Goal: Task Accomplishment & Management: Complete application form

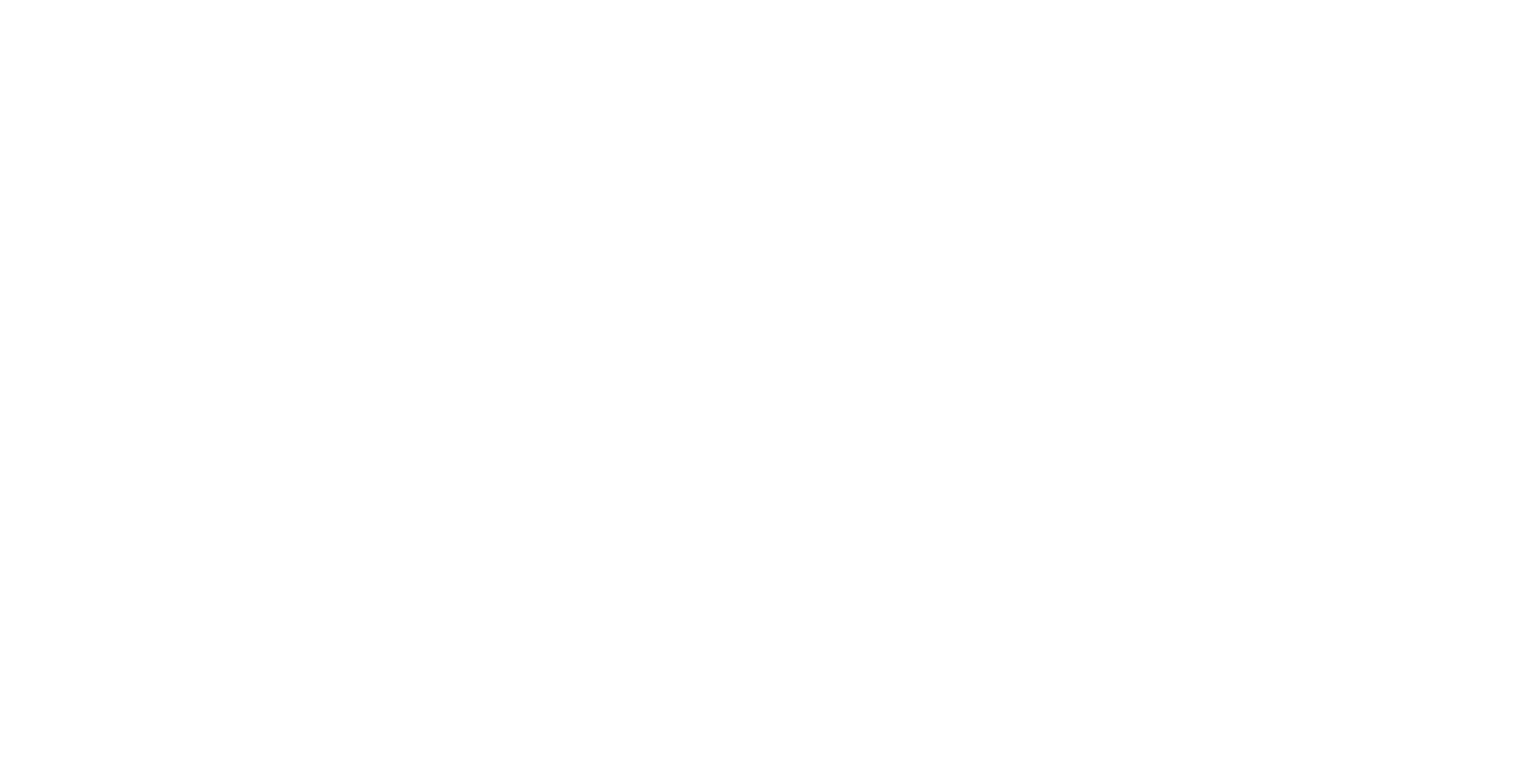
click at [0, 0] on html at bounding box center [0, 0] width 0 height 0
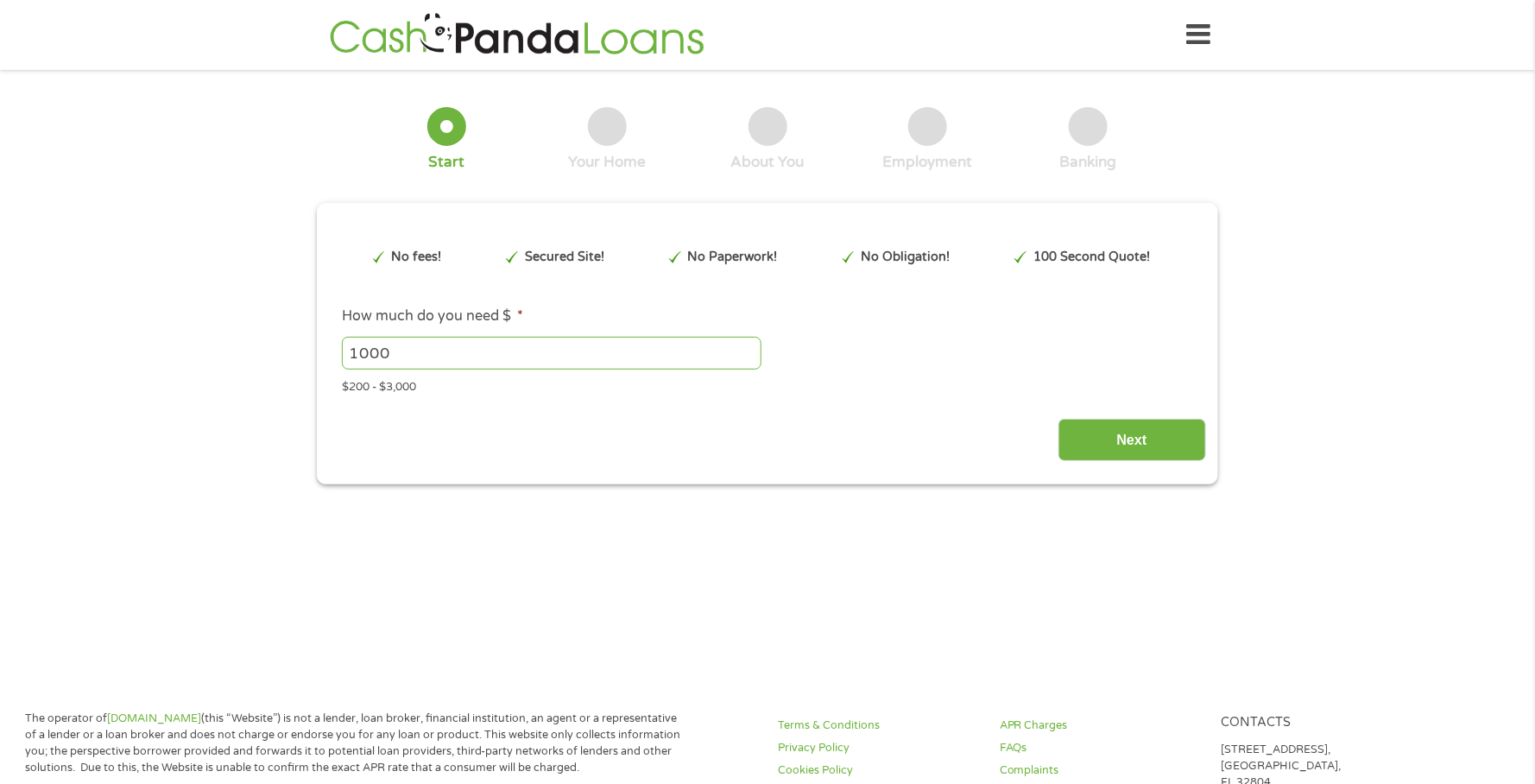
drag, startPoint x: 676, startPoint y: 354, endPoint x: 670, endPoint y: 345, distance: 10.8
click at [670, 345] on input "1000" at bounding box center [552, 353] width 420 height 33
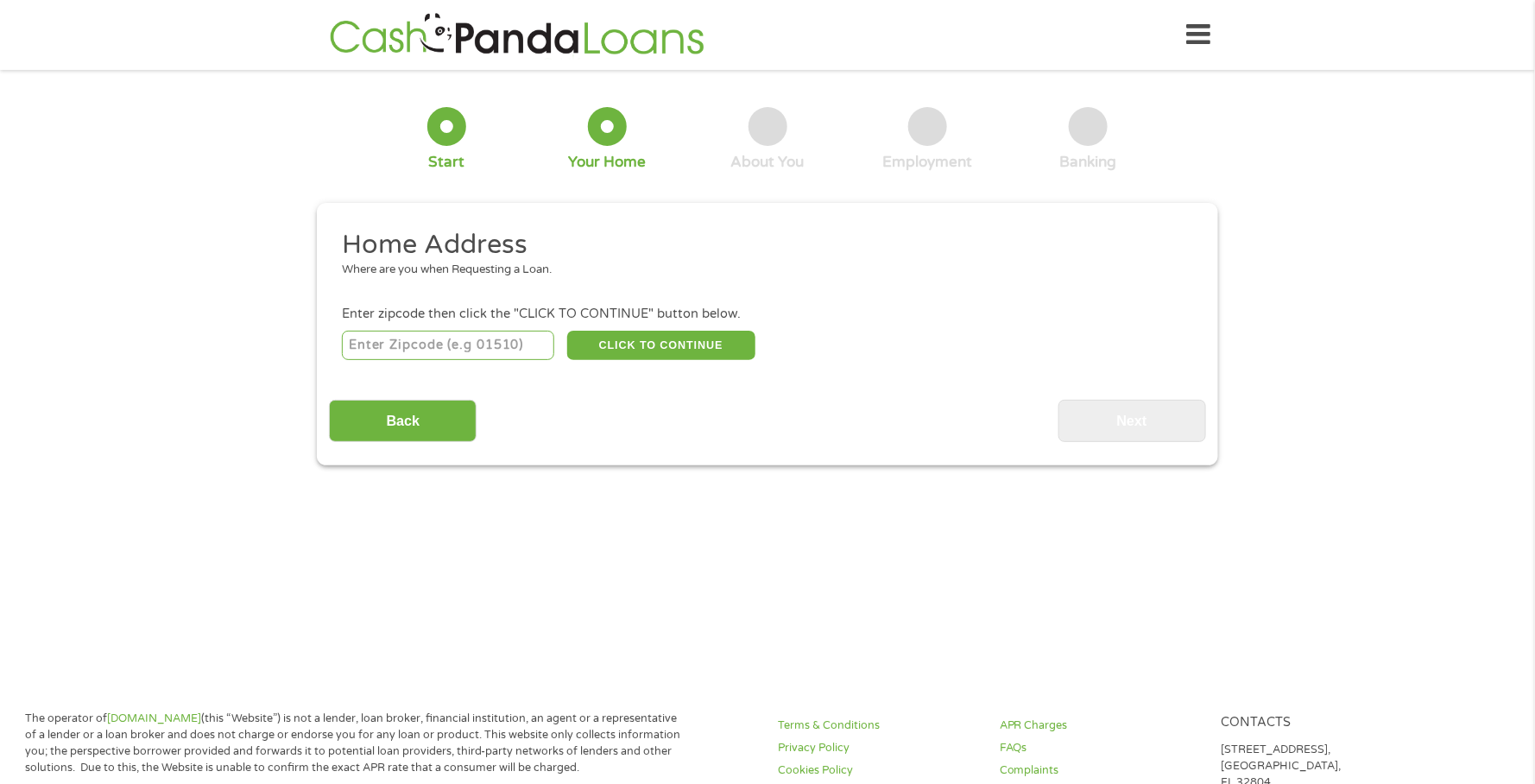
click at [436, 344] on input "number" at bounding box center [448, 345] width 214 height 29
type input "78416"
select select "[US_STATE]"
drag, startPoint x: 687, startPoint y: 355, endPoint x: 696, endPoint y: 359, distance: 9.8
click at [690, 355] on button "CLICK TO CONTINUE" at bounding box center [661, 345] width 188 height 29
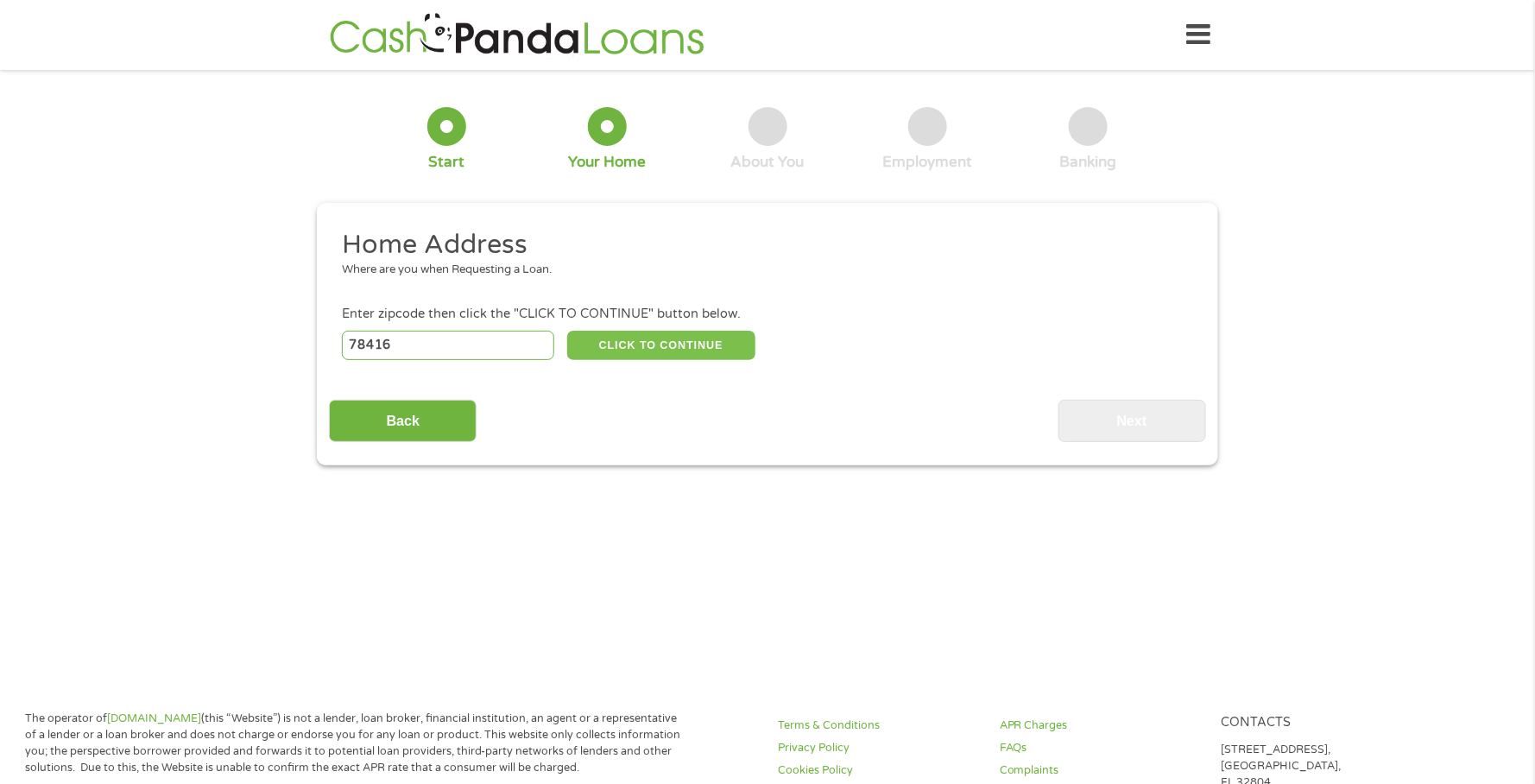
type input "78416"
type input "[DATE]"
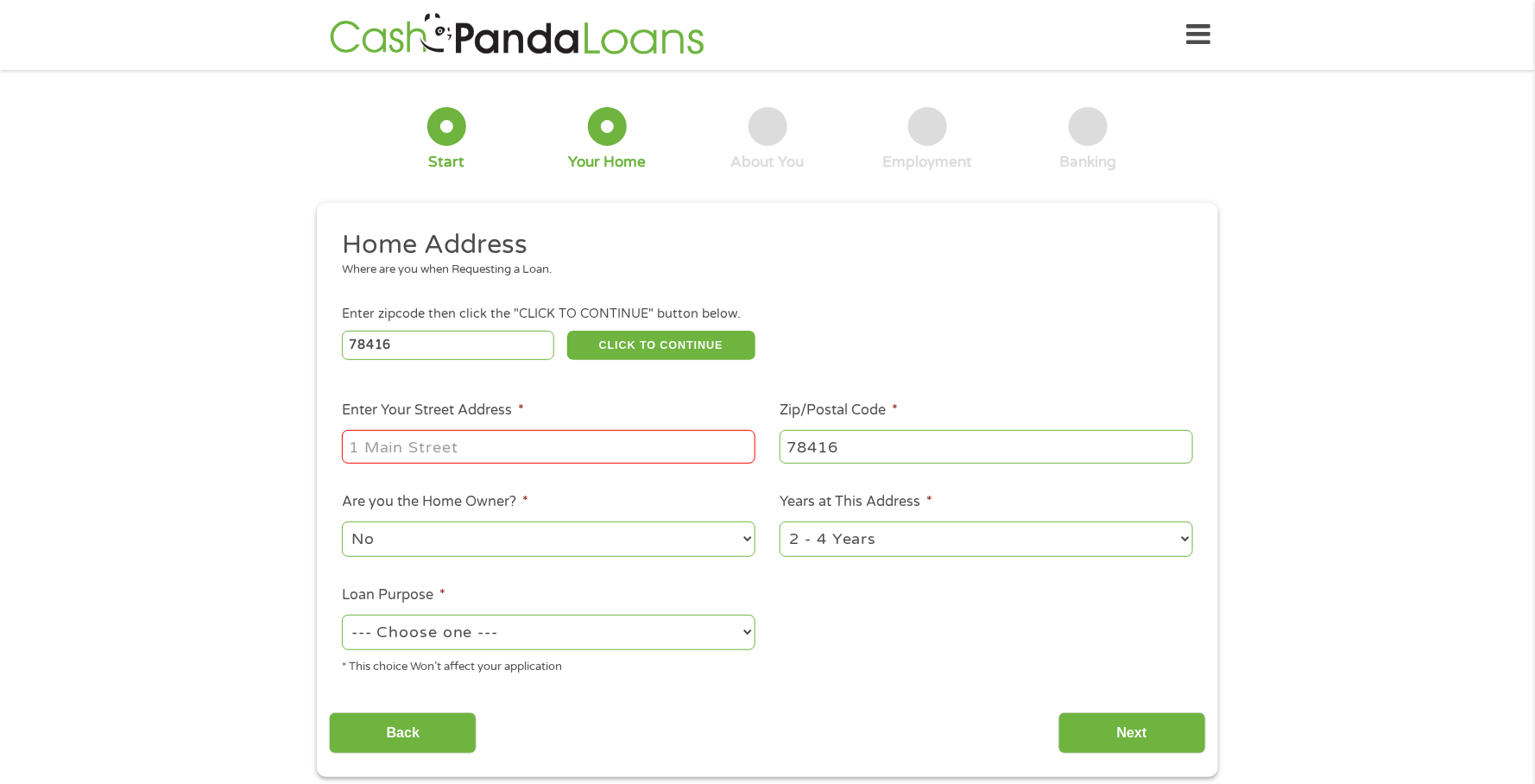
click at [586, 443] on input "Enter Your Street Address *" at bounding box center [549, 446] width 414 height 33
type input "[STREET_ADDRESS][PERSON_NAME]"
click at [1175, 545] on select "1 Year or less 1 - 2 Years 2 - 4 Years Over 4 Years" at bounding box center [986, 538] width 414 height 35
select select "60months"
click at [779, 529] on select "1 Year or less 1 - 2 Years 2 - 4 Years Over 4 Years" at bounding box center [986, 538] width 414 height 35
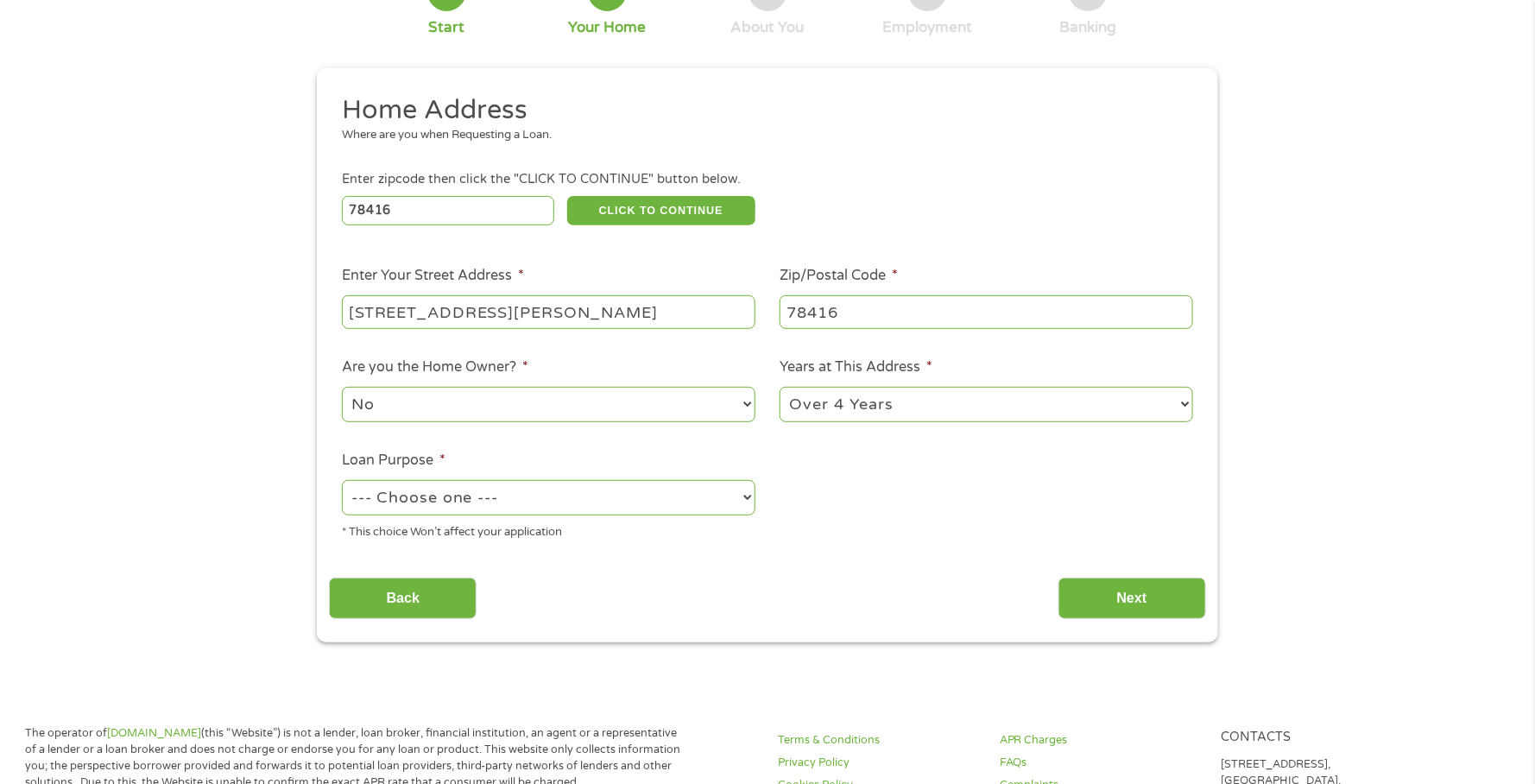
scroll to position [138, 0]
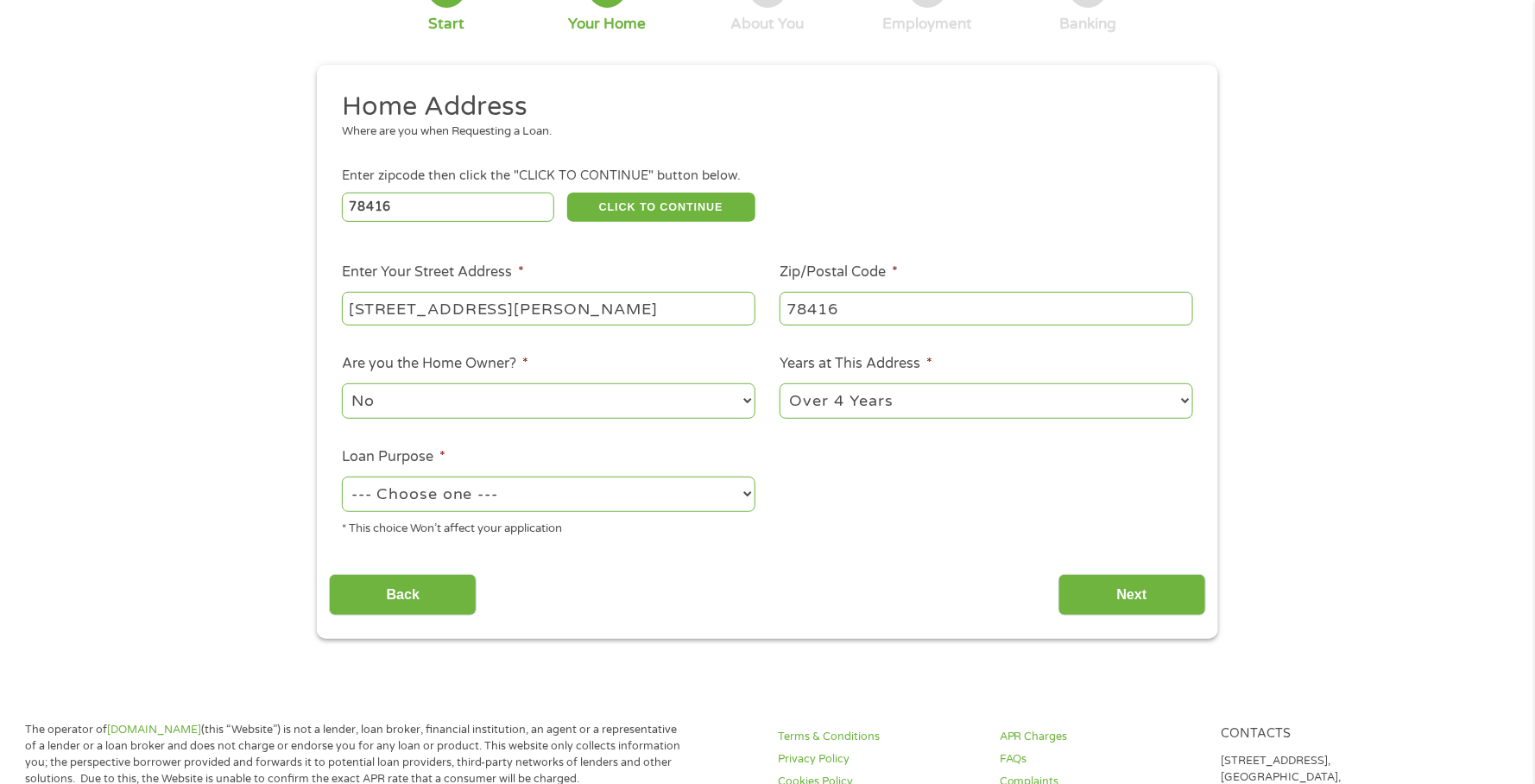
click at [748, 503] on select "--- Choose one --- Pay Bills Debt Consolidation Home Improvement Major Purchase…" at bounding box center [549, 494] width 414 height 35
select select "paybills"
click at [342, 483] on select "--- Choose one --- Pay Bills Debt Consolidation Home Improvement Major Purchase…" at bounding box center [549, 494] width 414 height 35
click at [1119, 602] on input "Next" at bounding box center [1133, 595] width 148 height 43
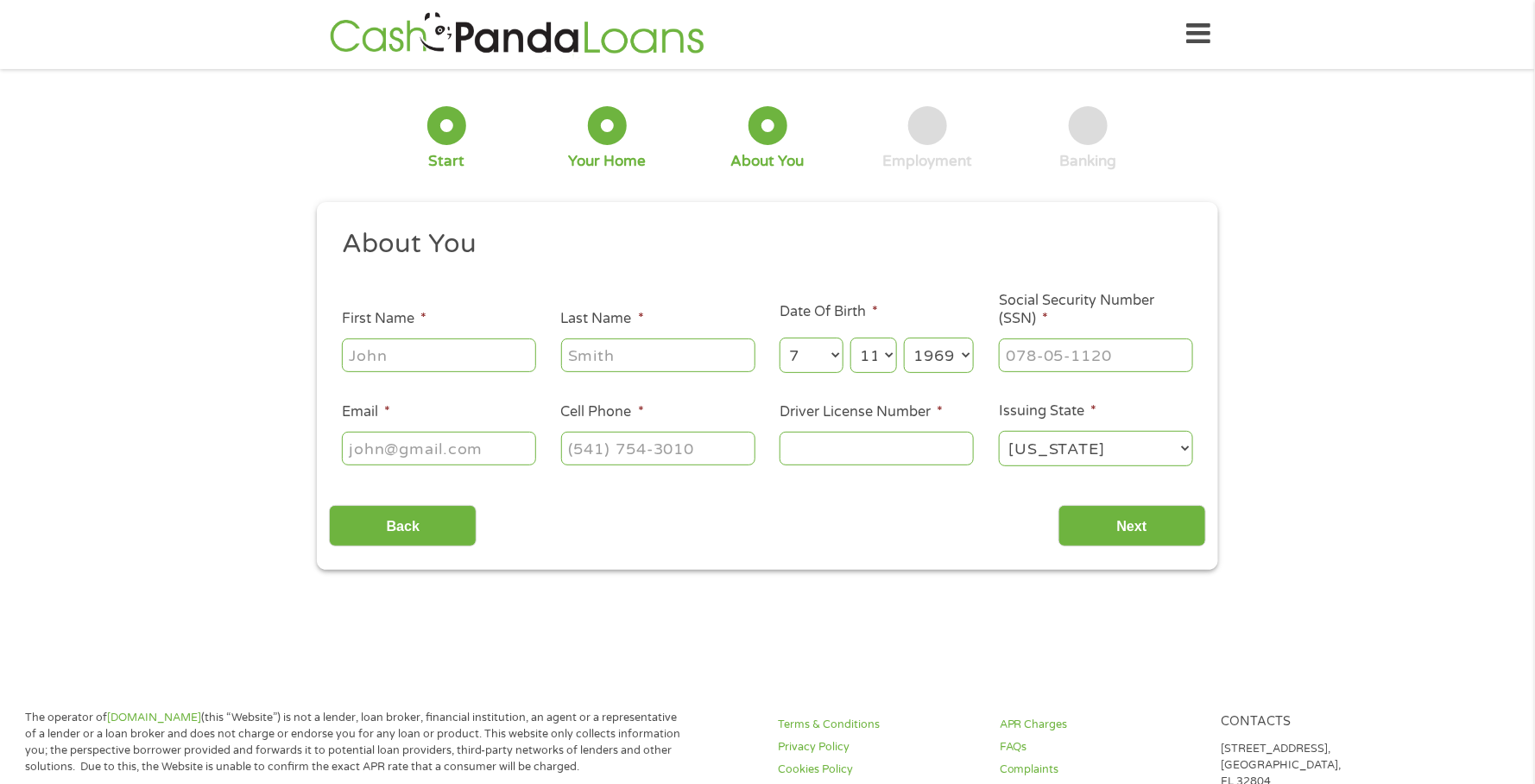
scroll to position [0, 0]
click at [426, 366] on input "First Name *" at bounding box center [439, 355] width 195 height 33
type input "[PERSON_NAME]"
type input "[EMAIL_ADDRESS][DOMAIN_NAME]"
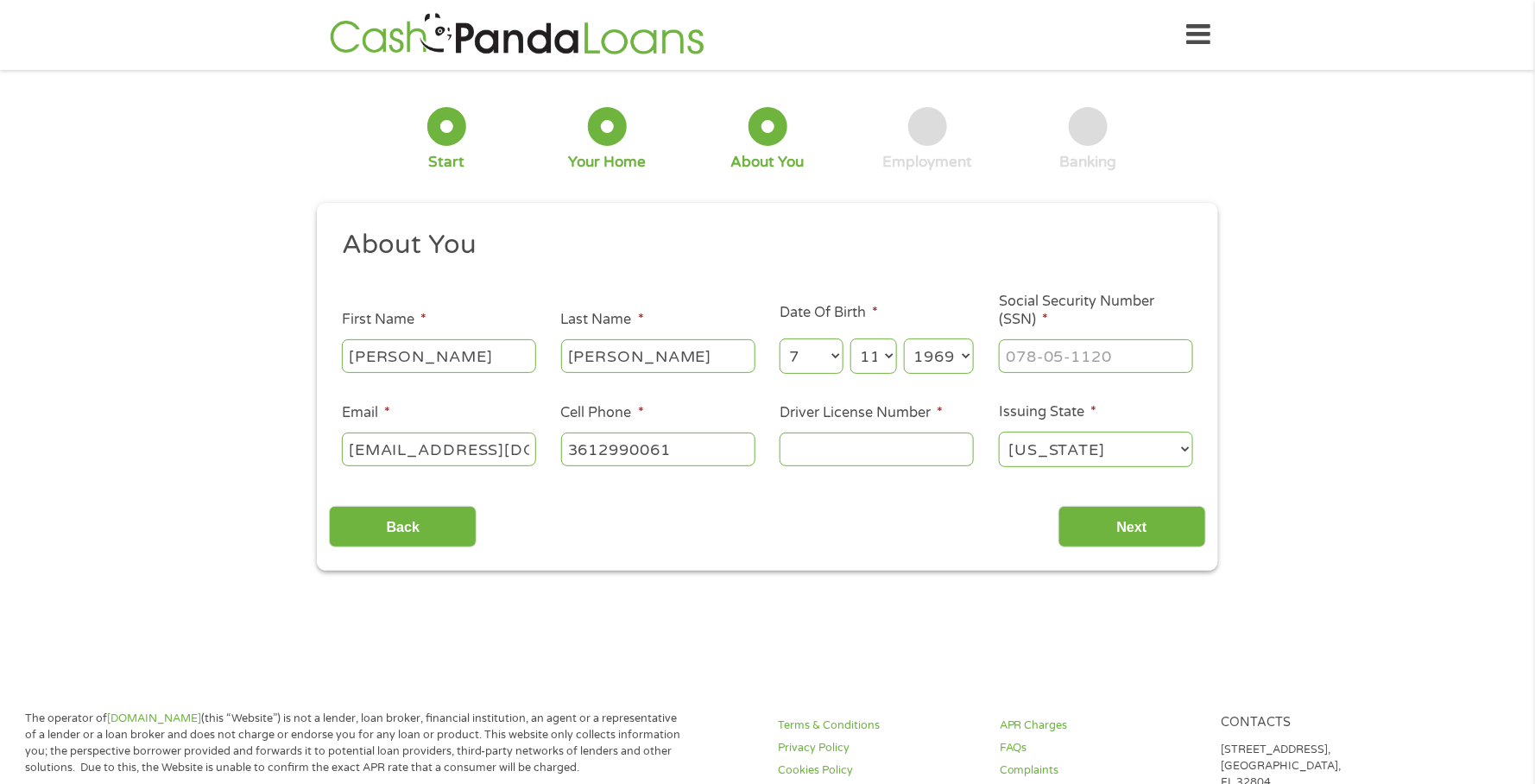
type input "[PHONE_NUMBER]"
click at [1039, 359] on input "___-__-____" at bounding box center [1095, 355] width 195 height 33
type input "463-71-1982"
type input "[PHONE_NUMBER]"
click at [834, 452] on input "Driver License Number *" at bounding box center [876, 449] width 195 height 33
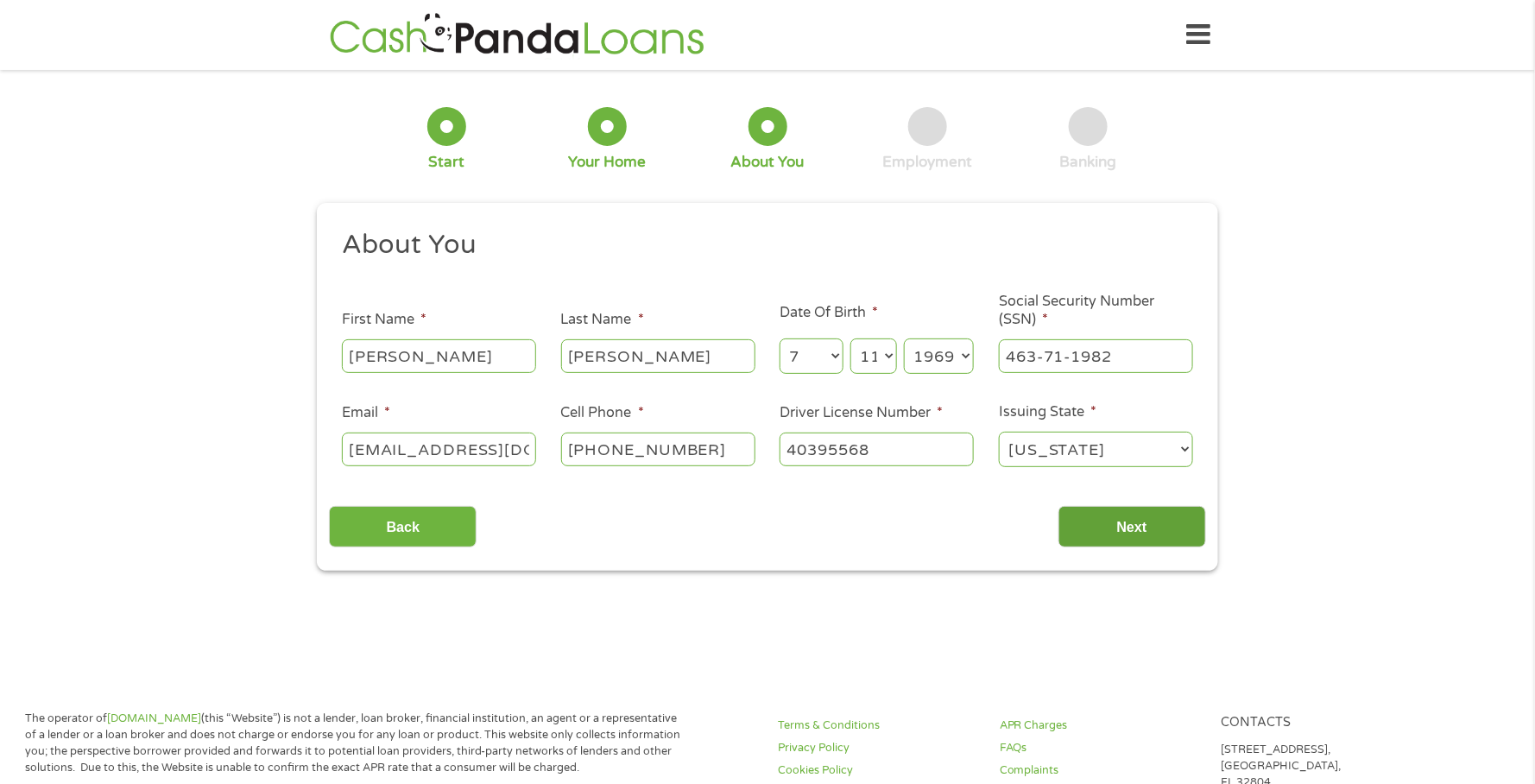
type input "40395568"
click at [1147, 519] on input "Next" at bounding box center [1133, 527] width 148 height 43
drag, startPoint x: 1151, startPoint y: 531, endPoint x: 1247, endPoint y: 552, distance: 98.3
click at [1155, 531] on input "Next" at bounding box center [1133, 527] width 148 height 43
click at [1155, 532] on input "Next" at bounding box center [1133, 527] width 148 height 43
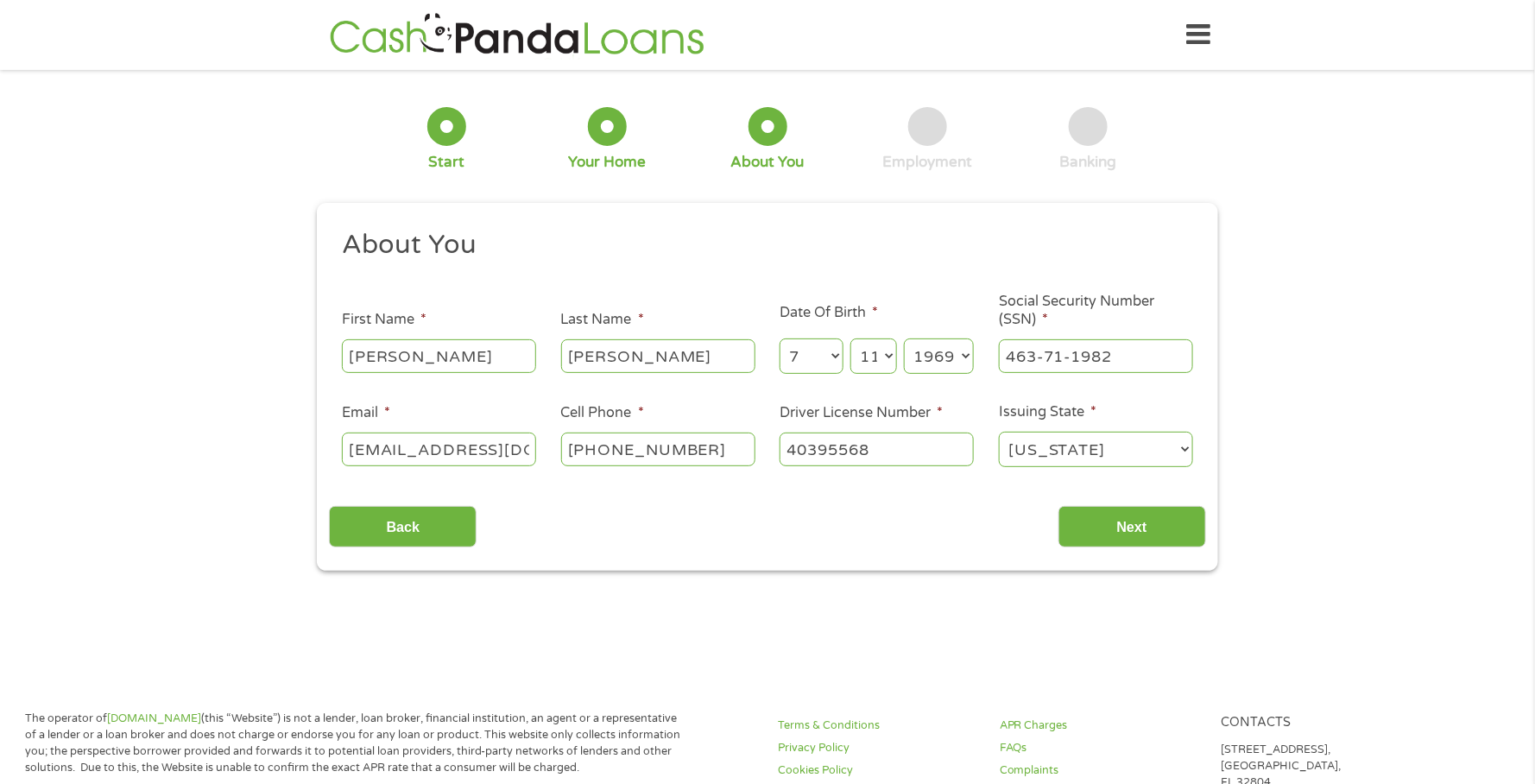
click at [997, 538] on div "Back Next" at bounding box center [766, 519] width 876 height 54
click at [1146, 526] on input "Next" at bounding box center [1133, 527] width 148 height 43
click at [1173, 445] on select "[US_STATE] [US_STATE] [US_STATE] [US_STATE] [US_STATE] [US_STATE] [US_STATE] [U…" at bounding box center [1095, 449] width 195 height 35
click at [999, 433] on select "[US_STATE] [US_STATE] [US_STATE] [US_STATE] [US_STATE] [US_STATE] [US_STATE] [U…" at bounding box center [1095, 449] width 195 height 35
click at [1122, 518] on input "Next" at bounding box center [1133, 527] width 148 height 43
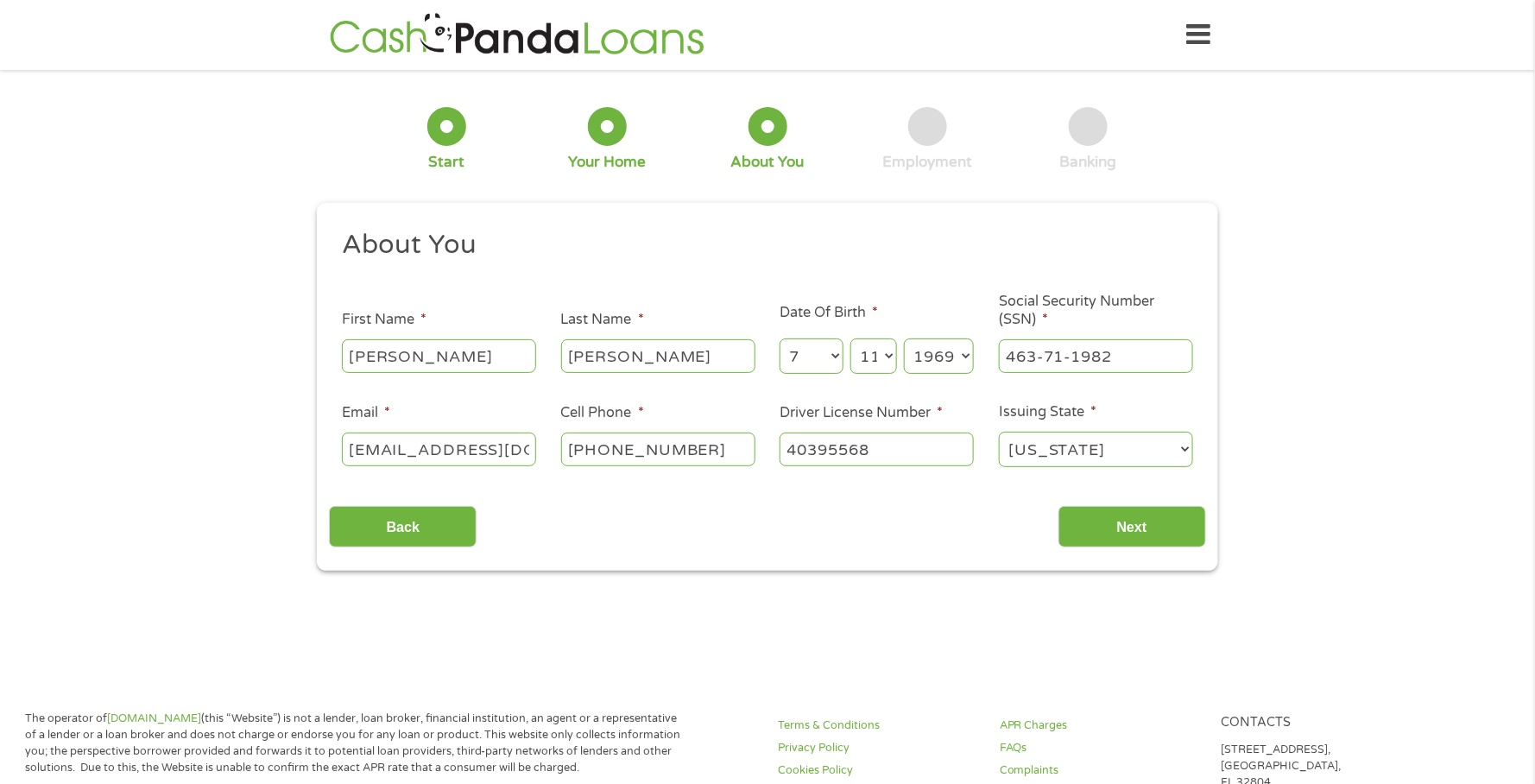
click at [830, 355] on select "Month 1 2 3 4 5 6 7 8 9 10 11 12" at bounding box center [811, 355] width 63 height 35
click at [779, 339] on select "Month 1 2 3 4 5 6 7 8 9 10 11 12" at bounding box center [811, 355] width 63 height 35
click at [883, 351] on select "Day 1 2 3 4 5 6 7 8 9 10 11 12 13 14 15 16 17 18 19 20 21 22 23 24 25 26 27 28 …" at bounding box center [873, 355] width 47 height 35
click at [851, 339] on select "Day 1 2 3 4 5 6 7 8 9 10 11 12 13 14 15 16 17 18 19 20 21 22 23 24 25 26 27 28 …" at bounding box center [873, 355] width 47 height 35
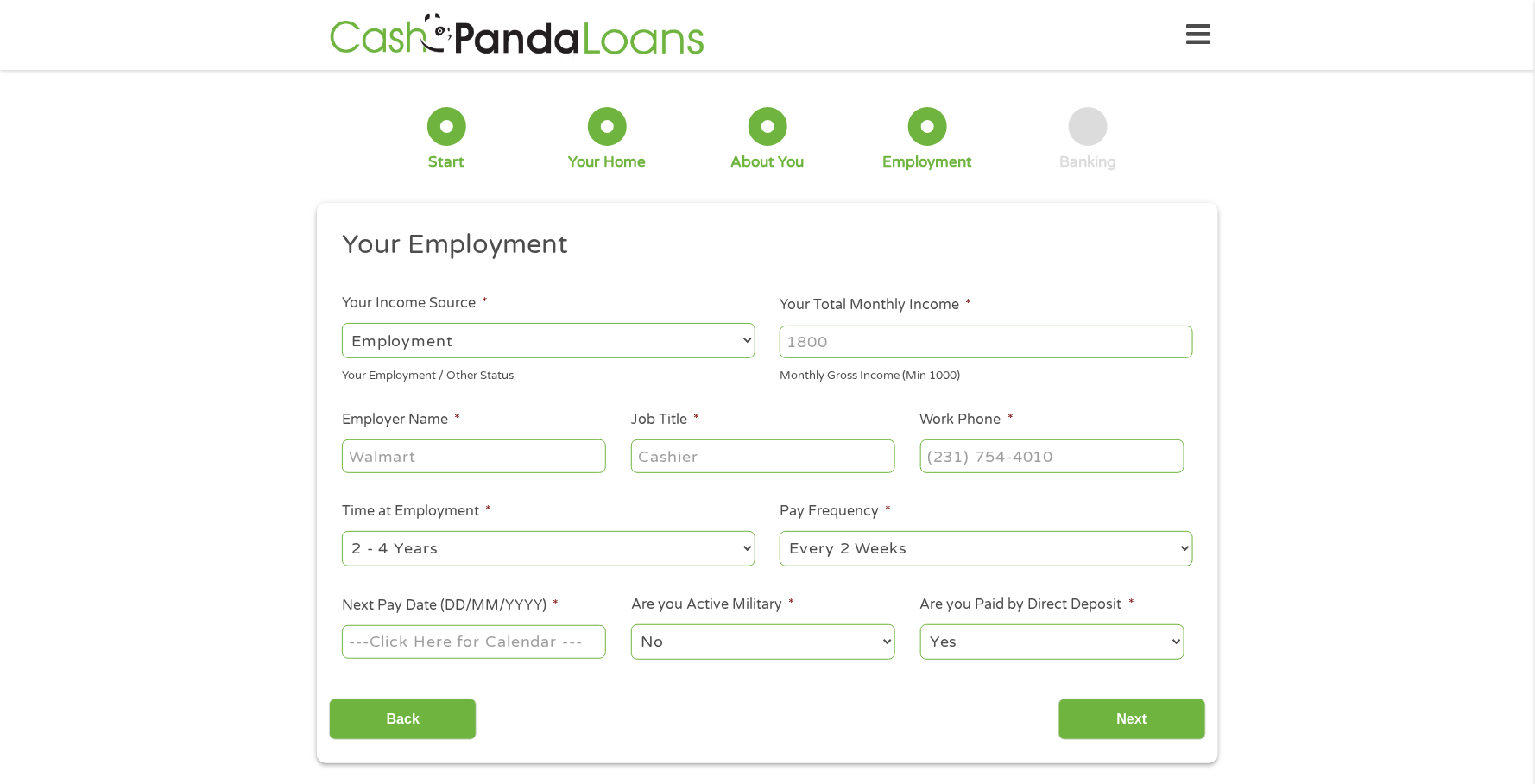
scroll to position [6, 7]
click at [557, 338] on select "--- Choose one --- Employment [DEMOGRAPHIC_DATA] Benefits" at bounding box center [549, 340] width 414 height 35
select select "benefits"
click at [342, 323] on select "--- Choose one --- Employment [DEMOGRAPHIC_DATA] Benefits" at bounding box center [549, 340] width 414 height 35
type input "Other"
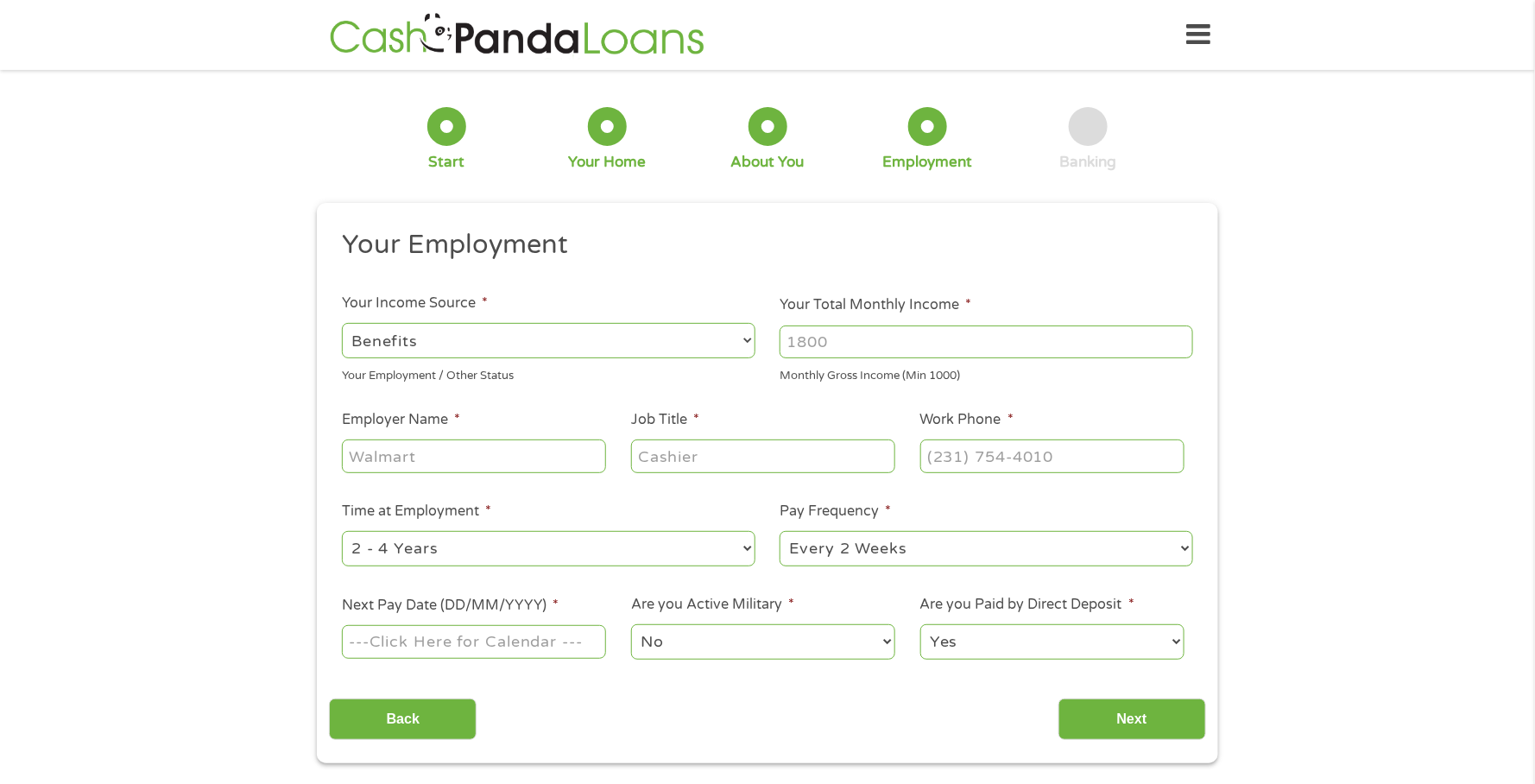
type input "[PHONE_NUMBER]"
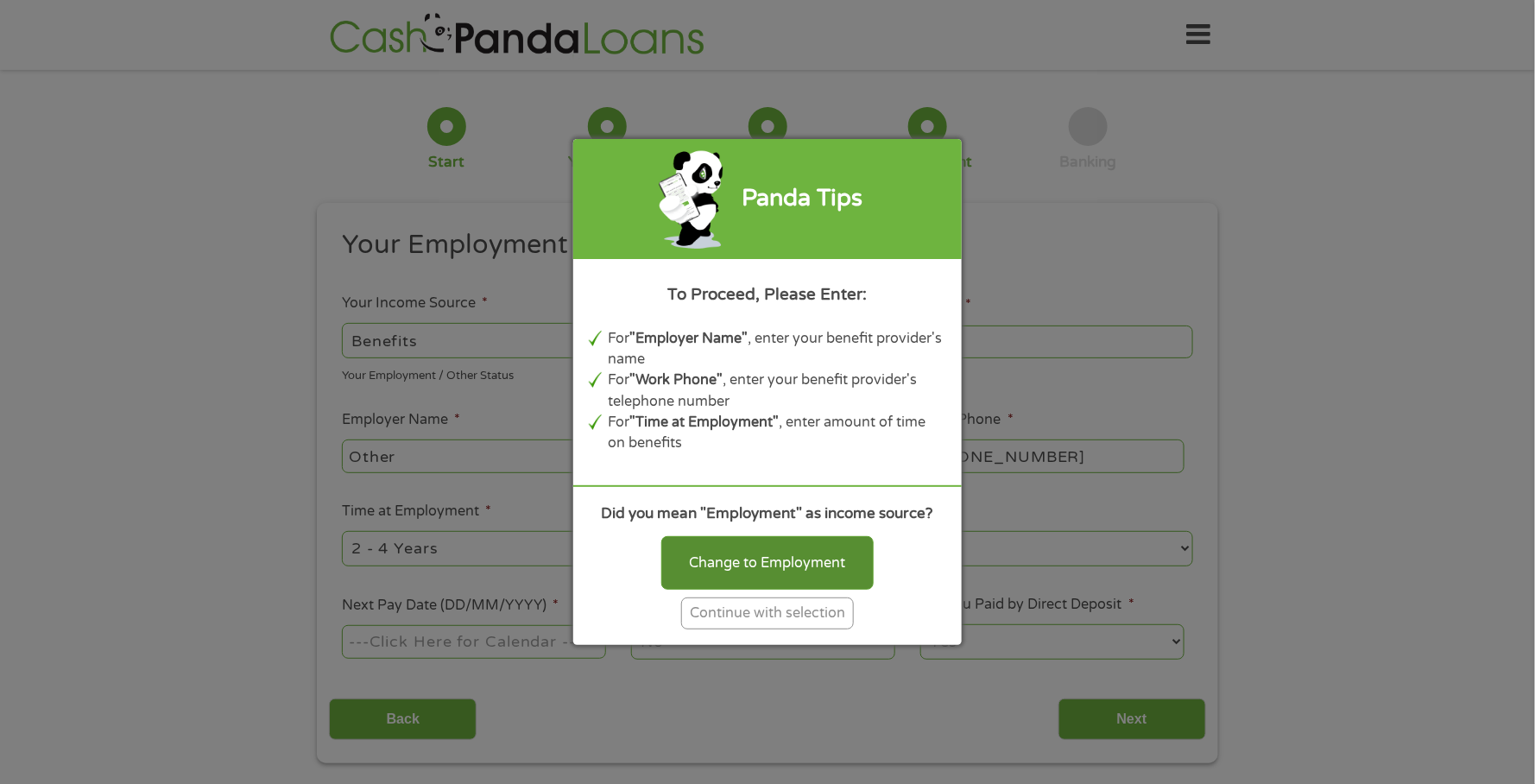
click at [826, 559] on div "Change to Employment" at bounding box center [768, 563] width 213 height 53
select select "fullTime"
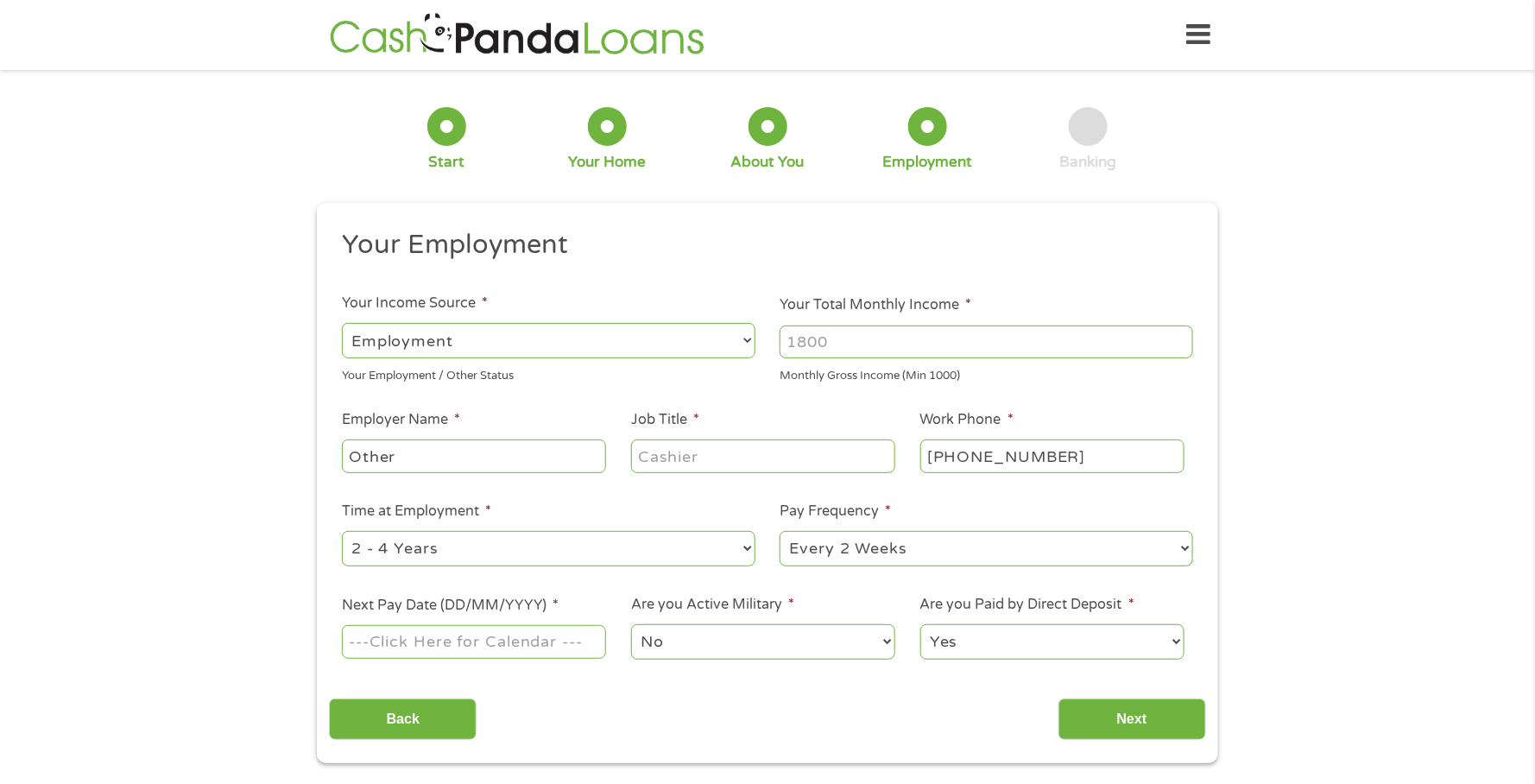
click at [917, 340] on input "Your Total Monthly Income *" at bounding box center [986, 342] width 414 height 33
type input "1000"
click at [757, 458] on input "Job Title *" at bounding box center [763, 456] width 264 height 33
type input "SSI"
click at [745, 548] on select "--- Choose one --- 1 Year or less 1 - 2 Years 2 - 4 Years Over 4 Years" at bounding box center [549, 548] width 414 height 35
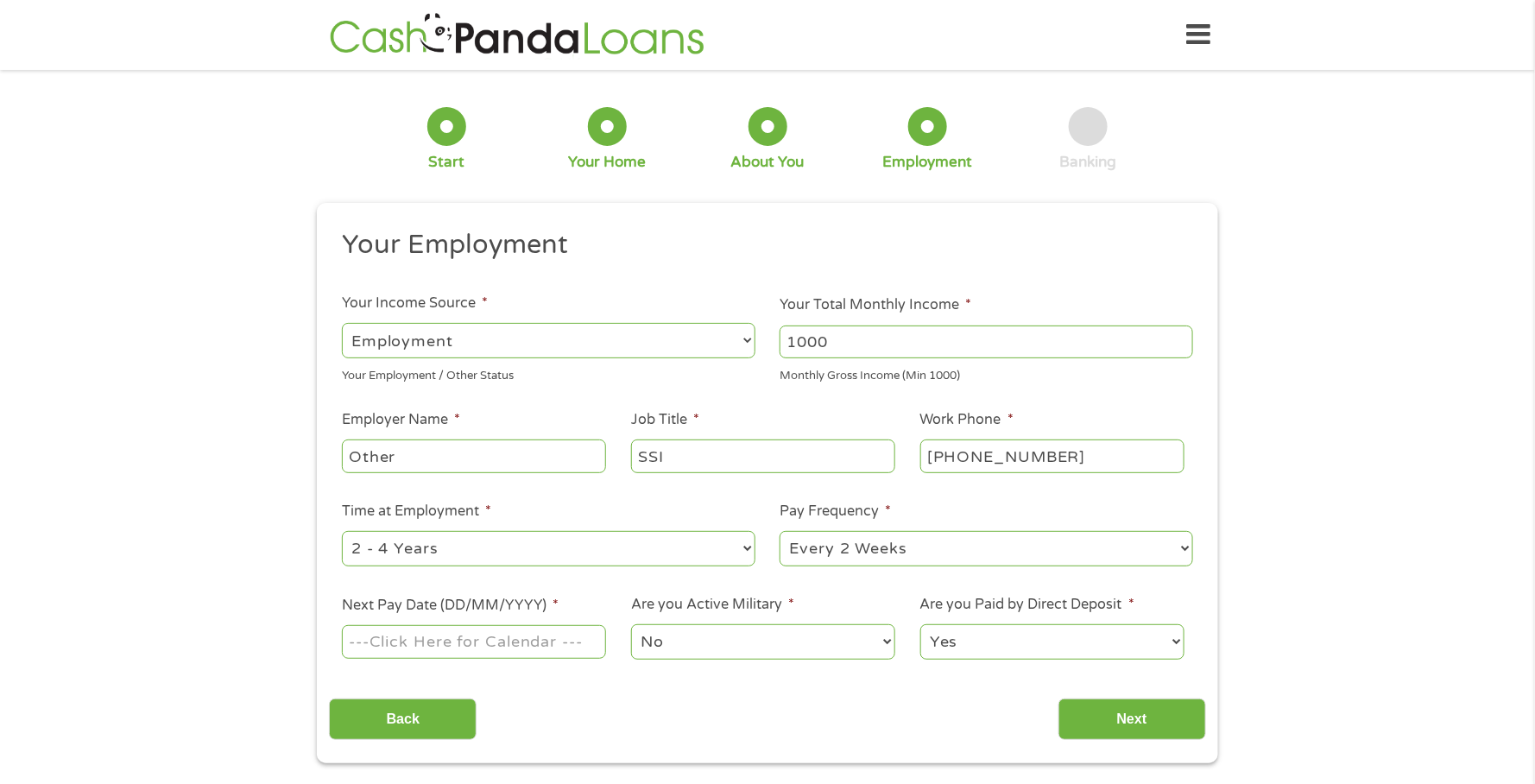
select select "60months"
click at [342, 533] on select "--- Choose one --- 1 Year or less 1 - 2 Years 2 - 4 Years Over 4 Years" at bounding box center [549, 548] width 414 height 35
click at [1186, 547] on select "--- Choose one --- Every 2 Weeks Every Week Monthly Semi-Monthly" at bounding box center [986, 548] width 414 height 35
select select "monthly"
click at [779, 533] on select "--- Choose one --- Every 2 Weeks Every Week Monthly Semi-Monthly" at bounding box center [986, 548] width 414 height 35
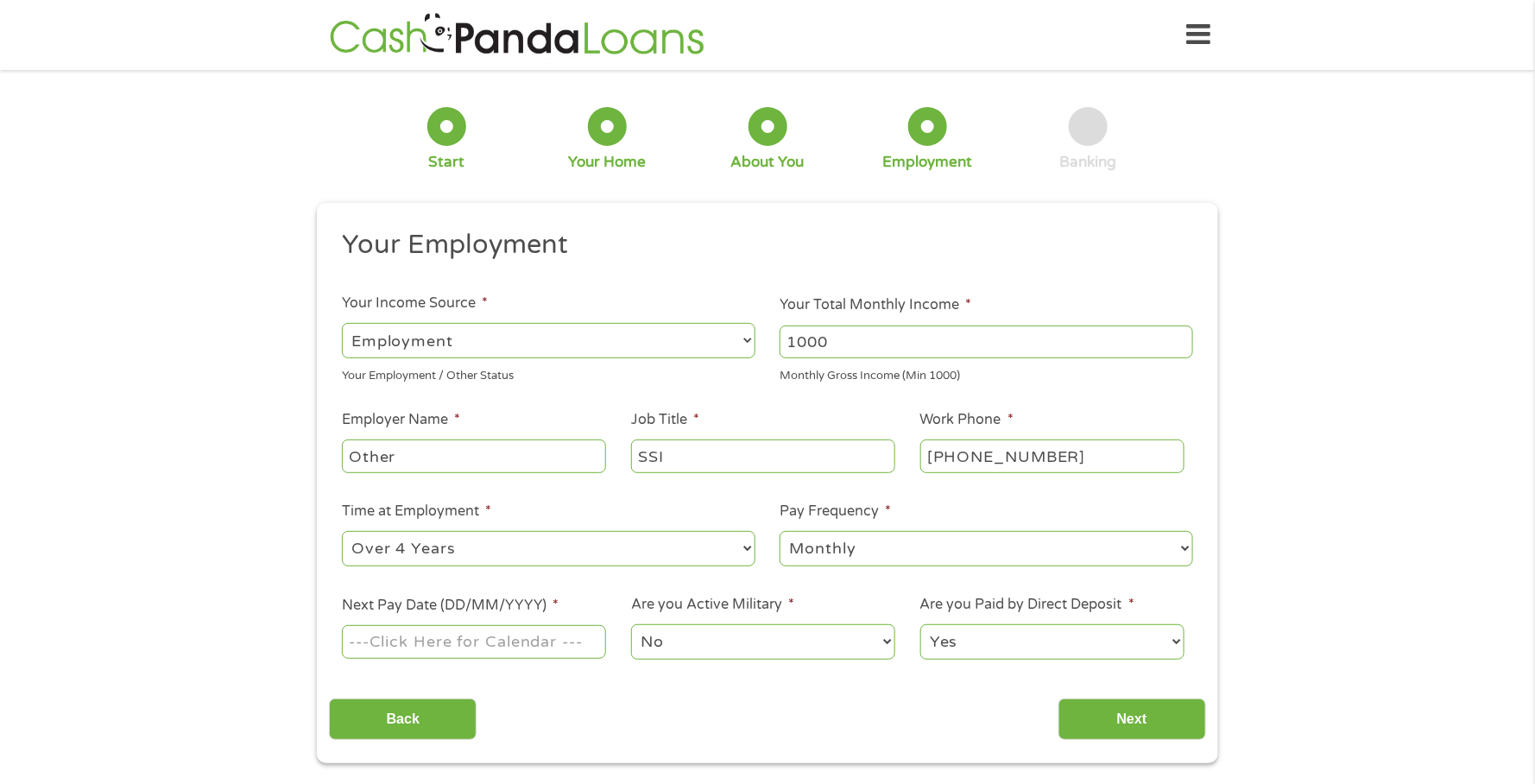
click at [528, 646] on input "Next Pay Date (DD/MM/YYYY) *" at bounding box center [474, 641] width 264 height 33
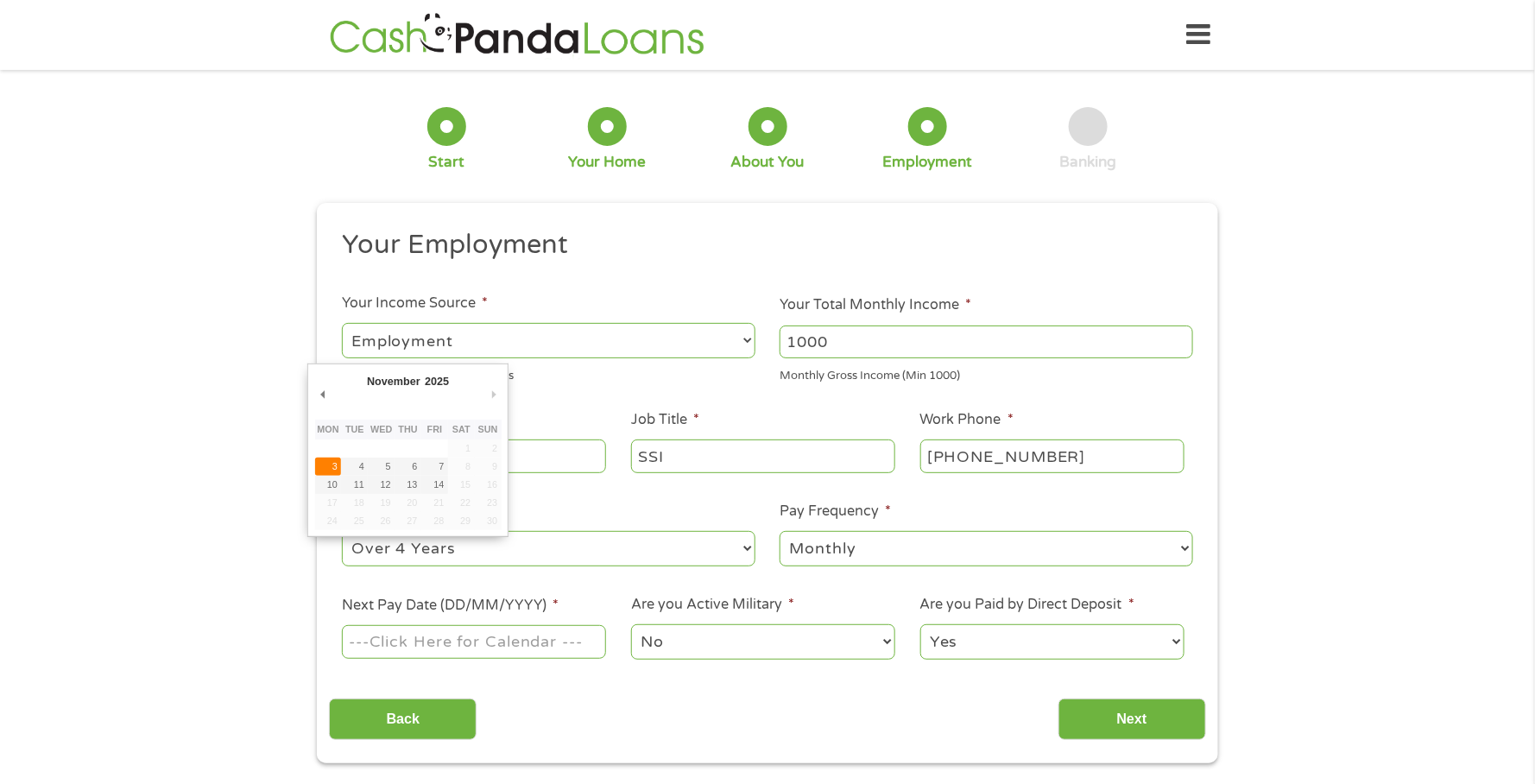
type input "[DATE]"
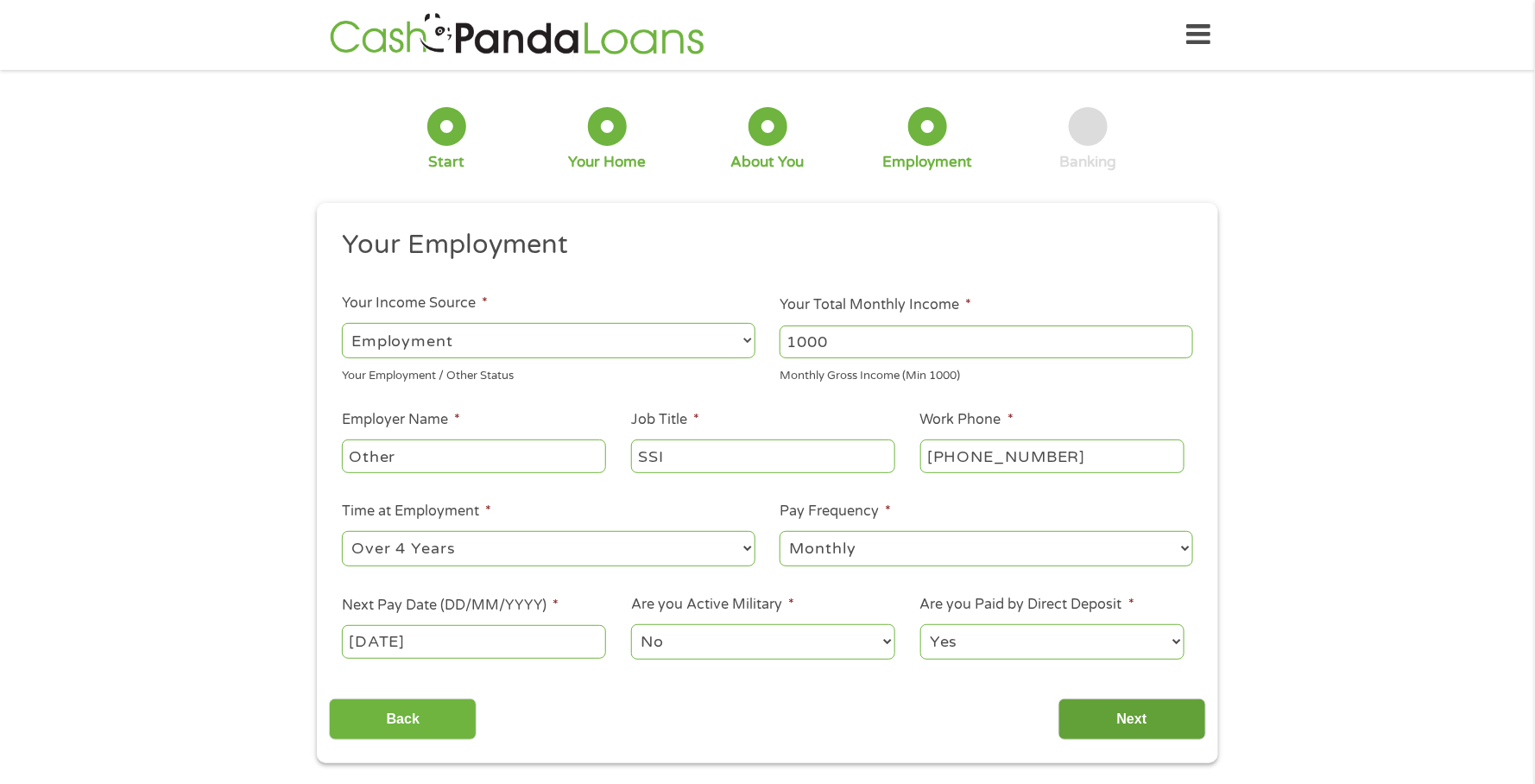
click at [1136, 728] on input "Next" at bounding box center [1133, 719] width 148 height 43
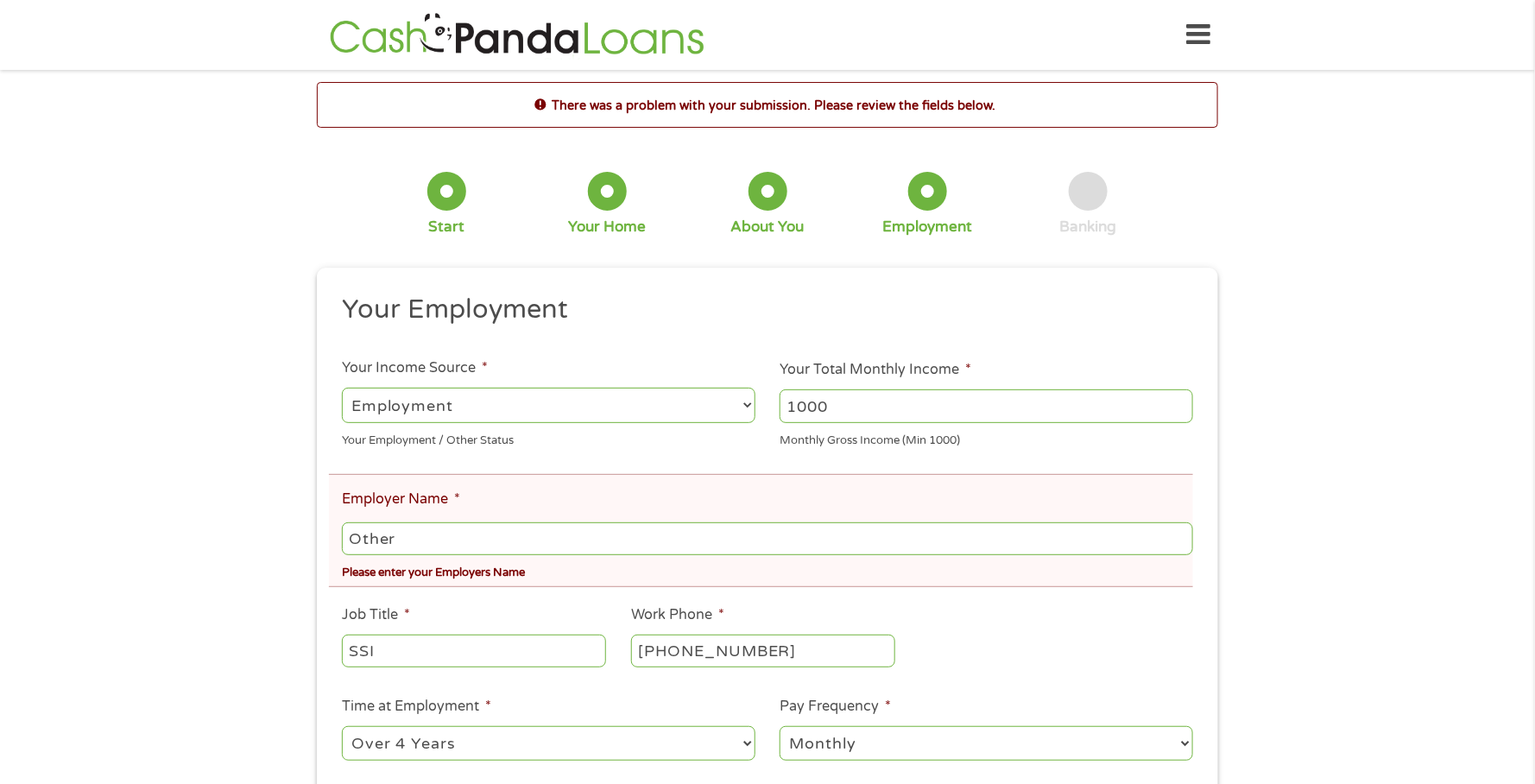
click at [532, 538] on input "Other" at bounding box center [767, 538] width 852 height 33
type input "O"
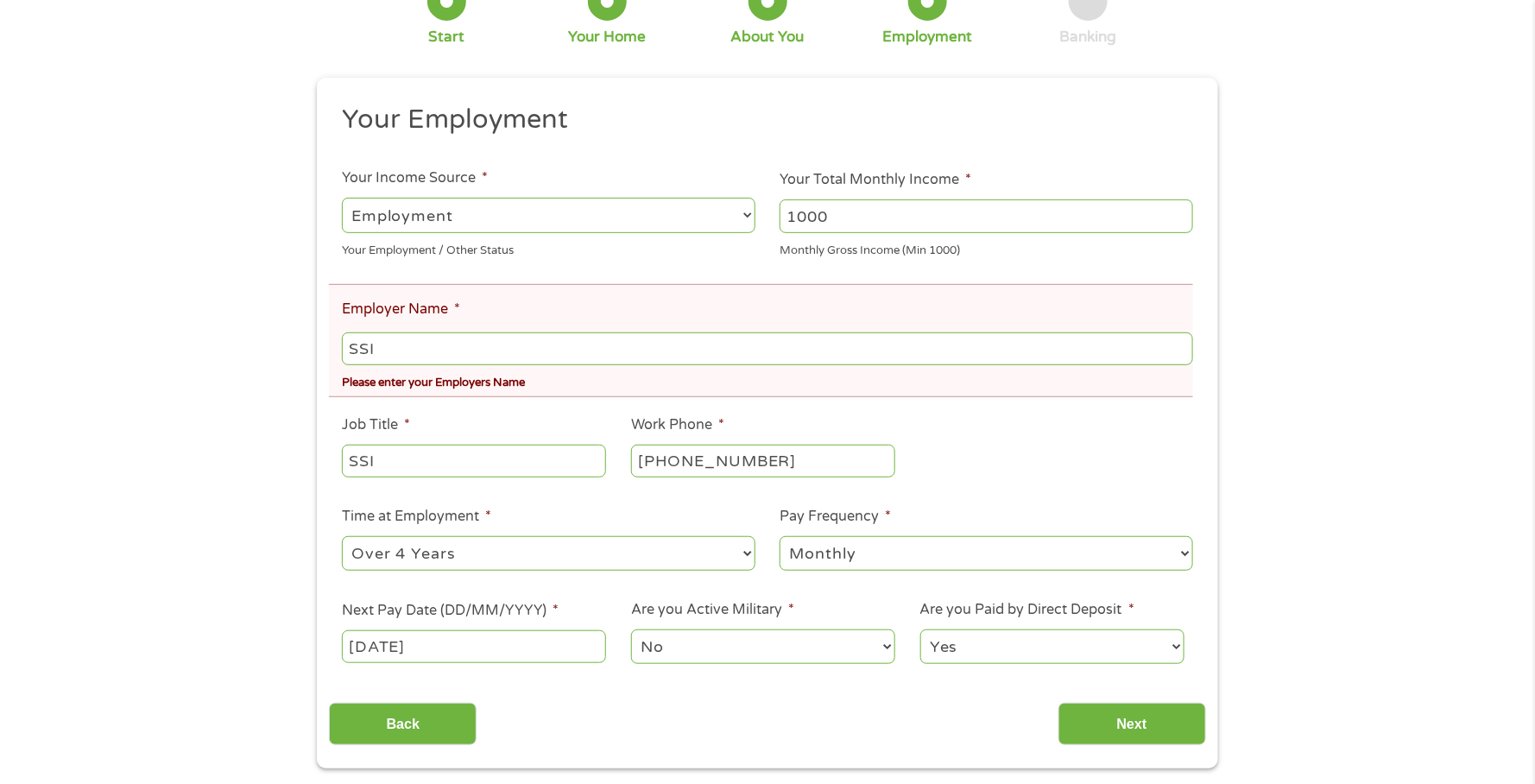
scroll to position [276, 0]
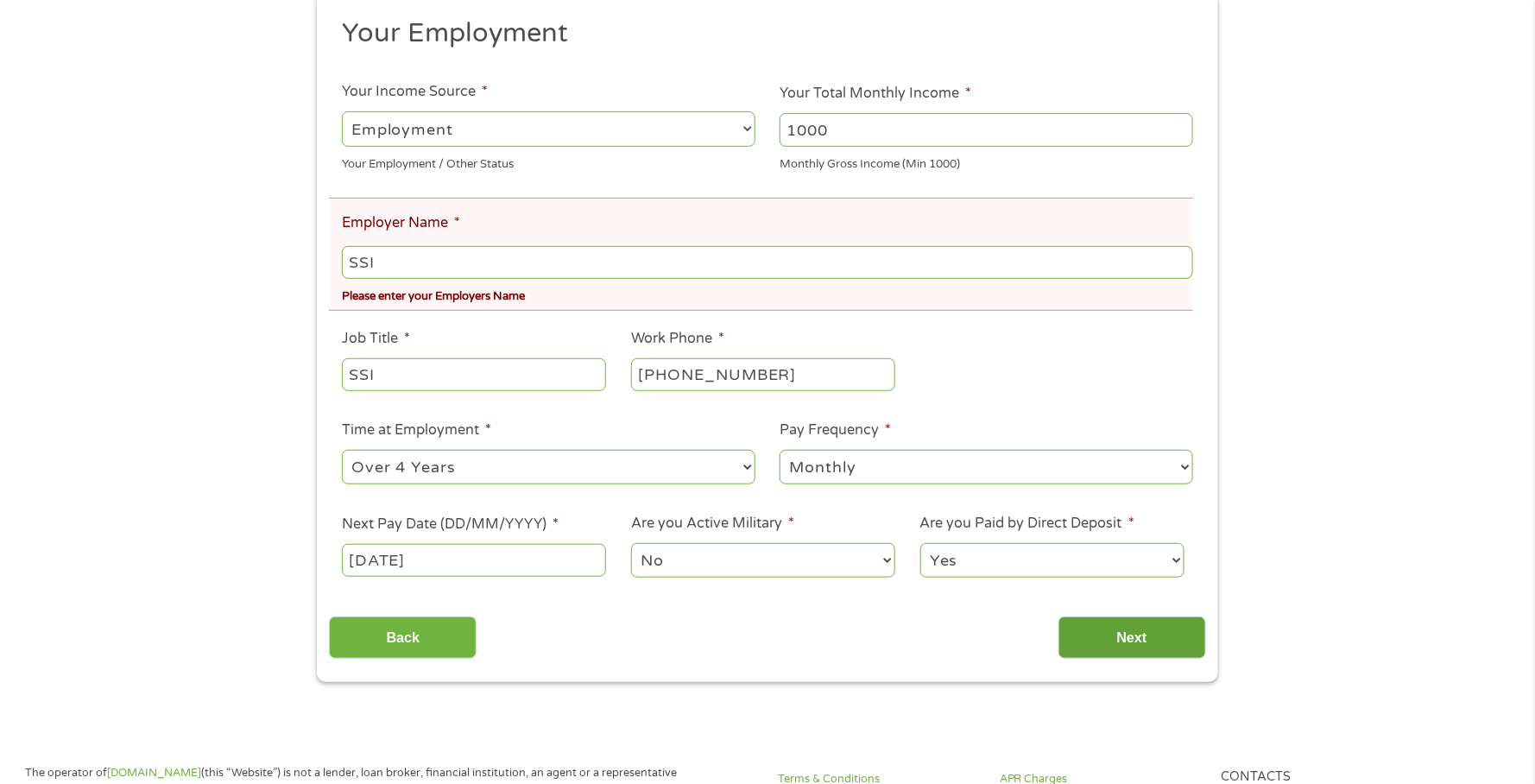
type input "SSI"
click at [1135, 647] on input "Next" at bounding box center [1133, 637] width 148 height 43
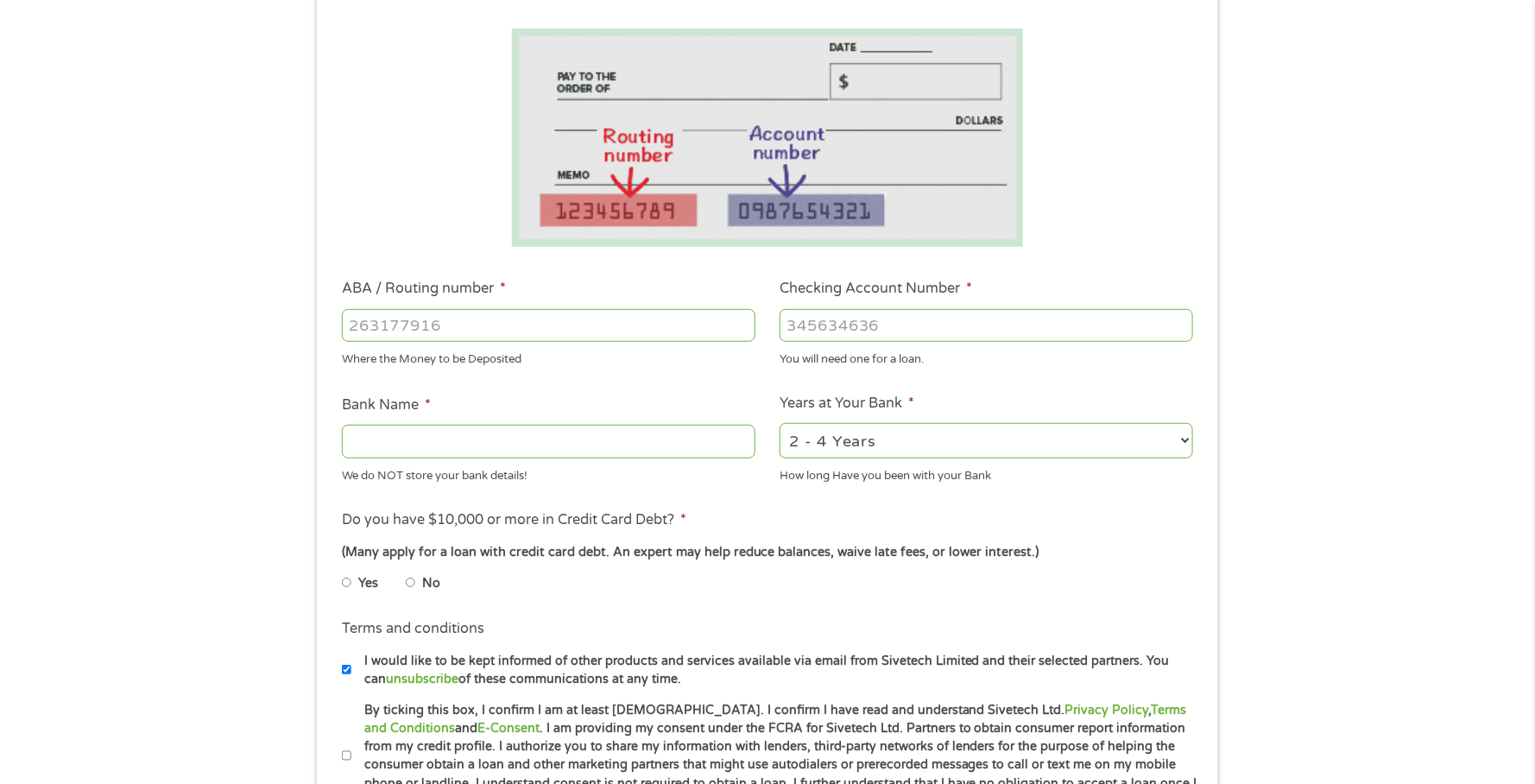
click at [525, 320] on input "ABA / Routing number *" at bounding box center [549, 326] width 414 height 33
type input "1"
type input "113122655"
type input "PROSPERITY BANK"
type input "113122655"
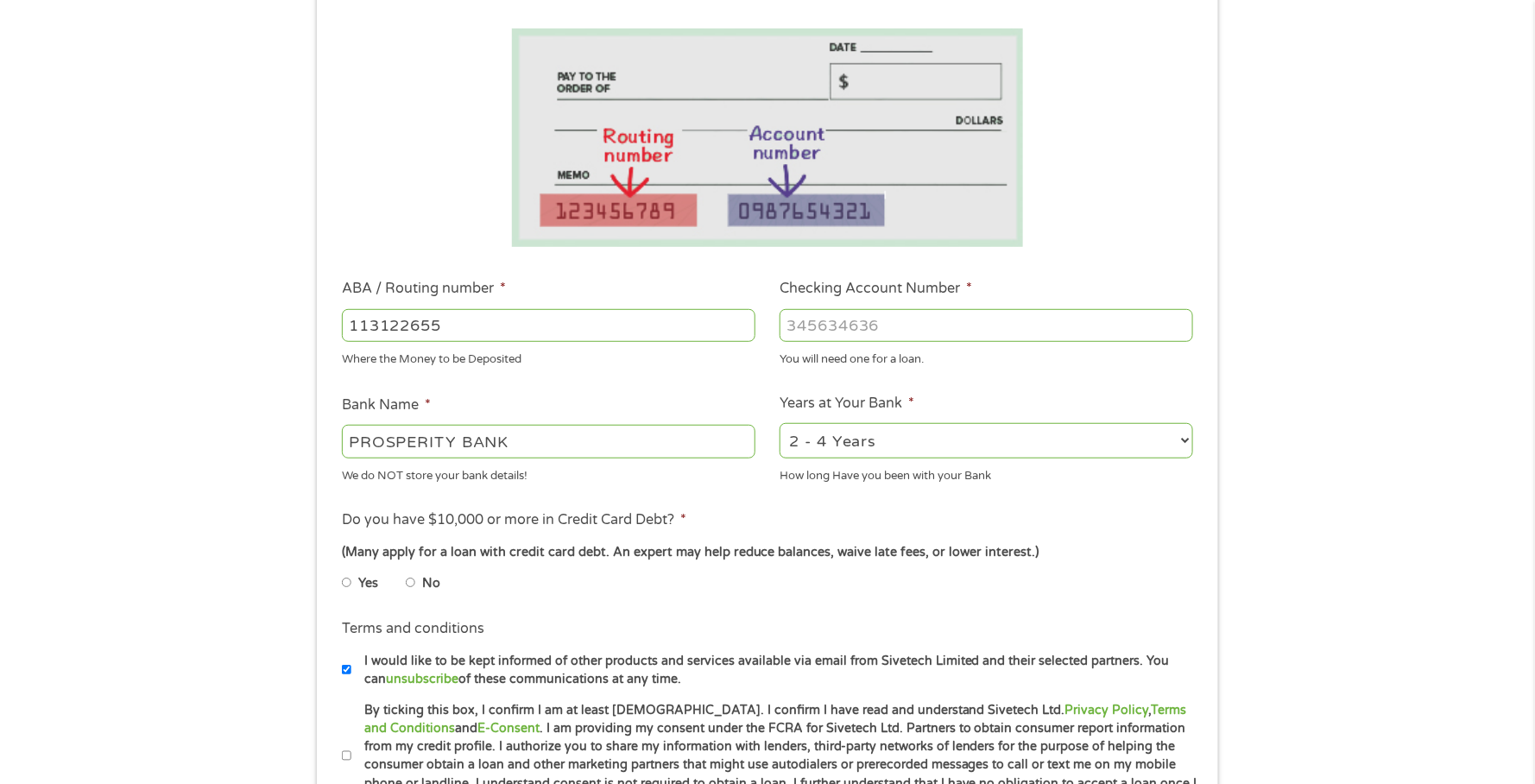
click at [874, 333] on input "Checking Account Number *" at bounding box center [986, 326] width 414 height 33
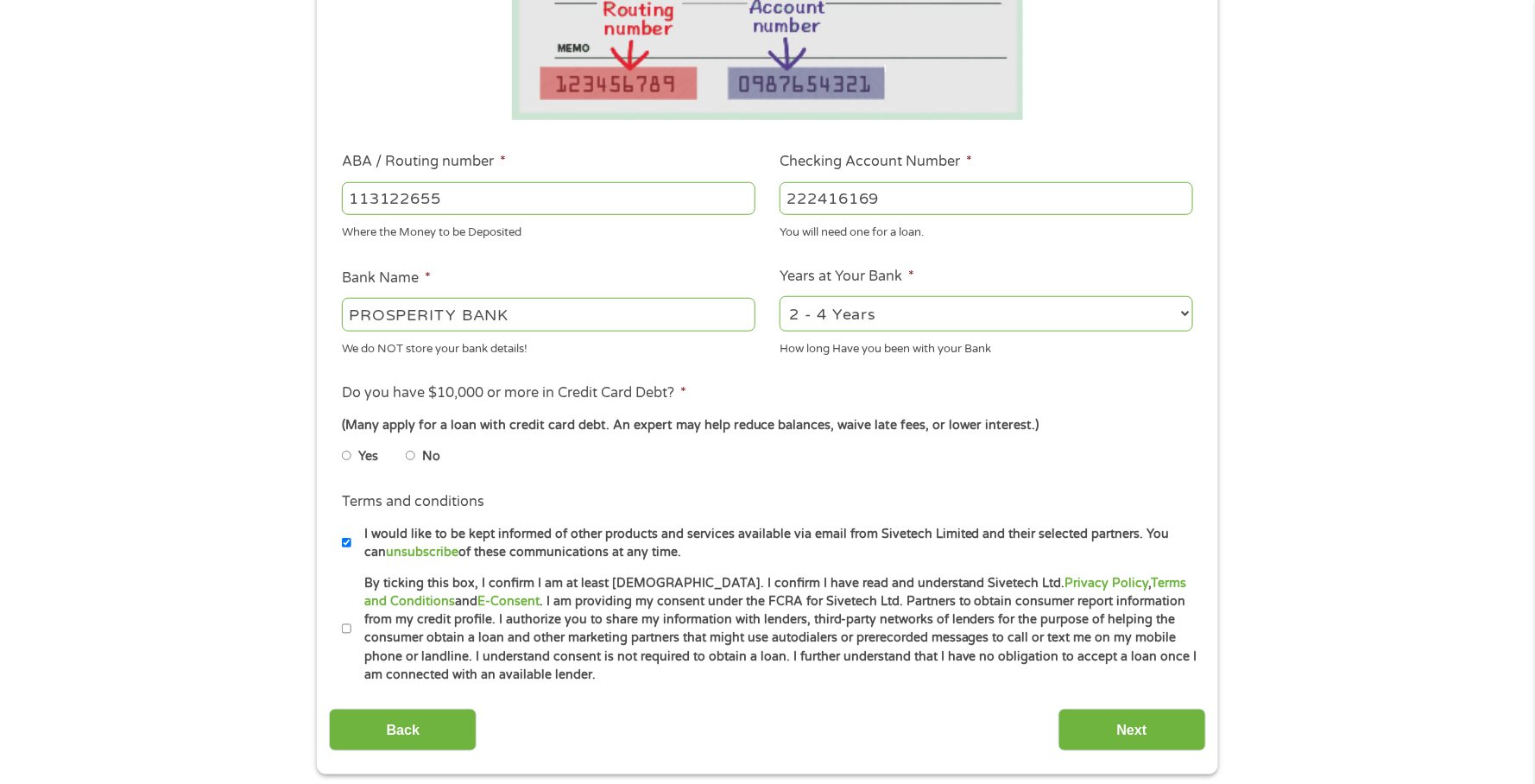
scroll to position [414, 0]
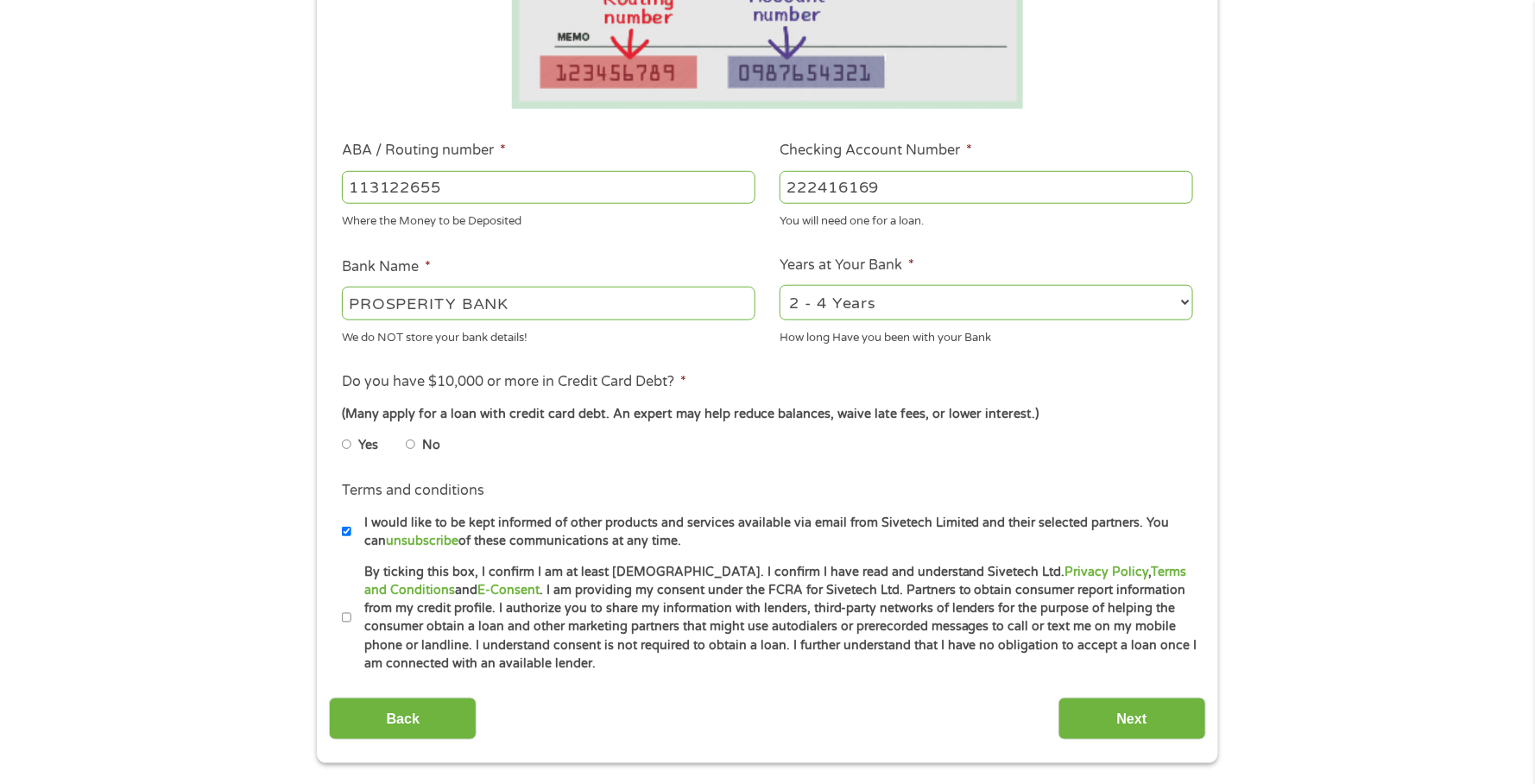
type input "222416169"
click at [414, 455] on input "No" at bounding box center [410, 444] width 10 height 28
radio input "true"
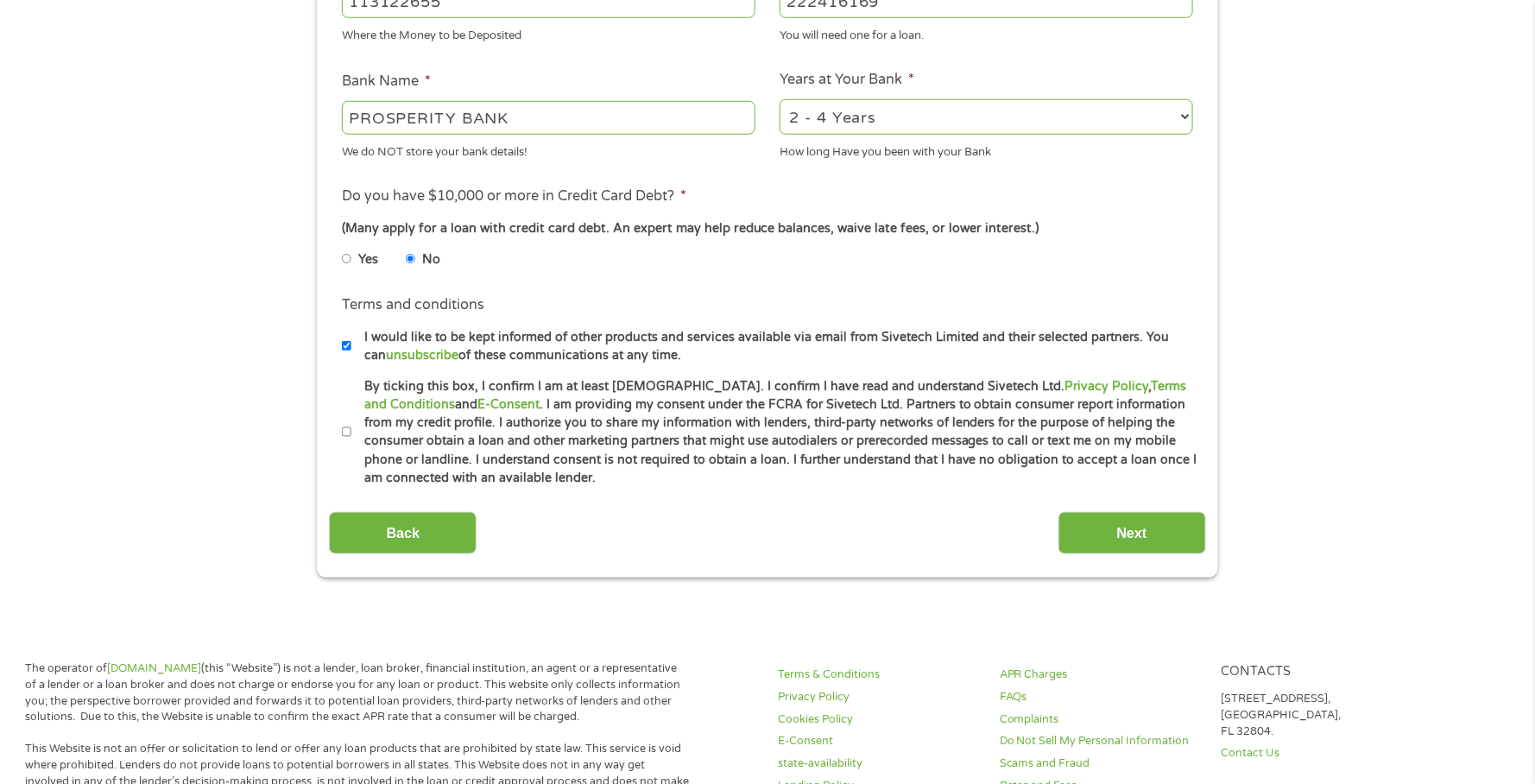
scroll to position [622, 0]
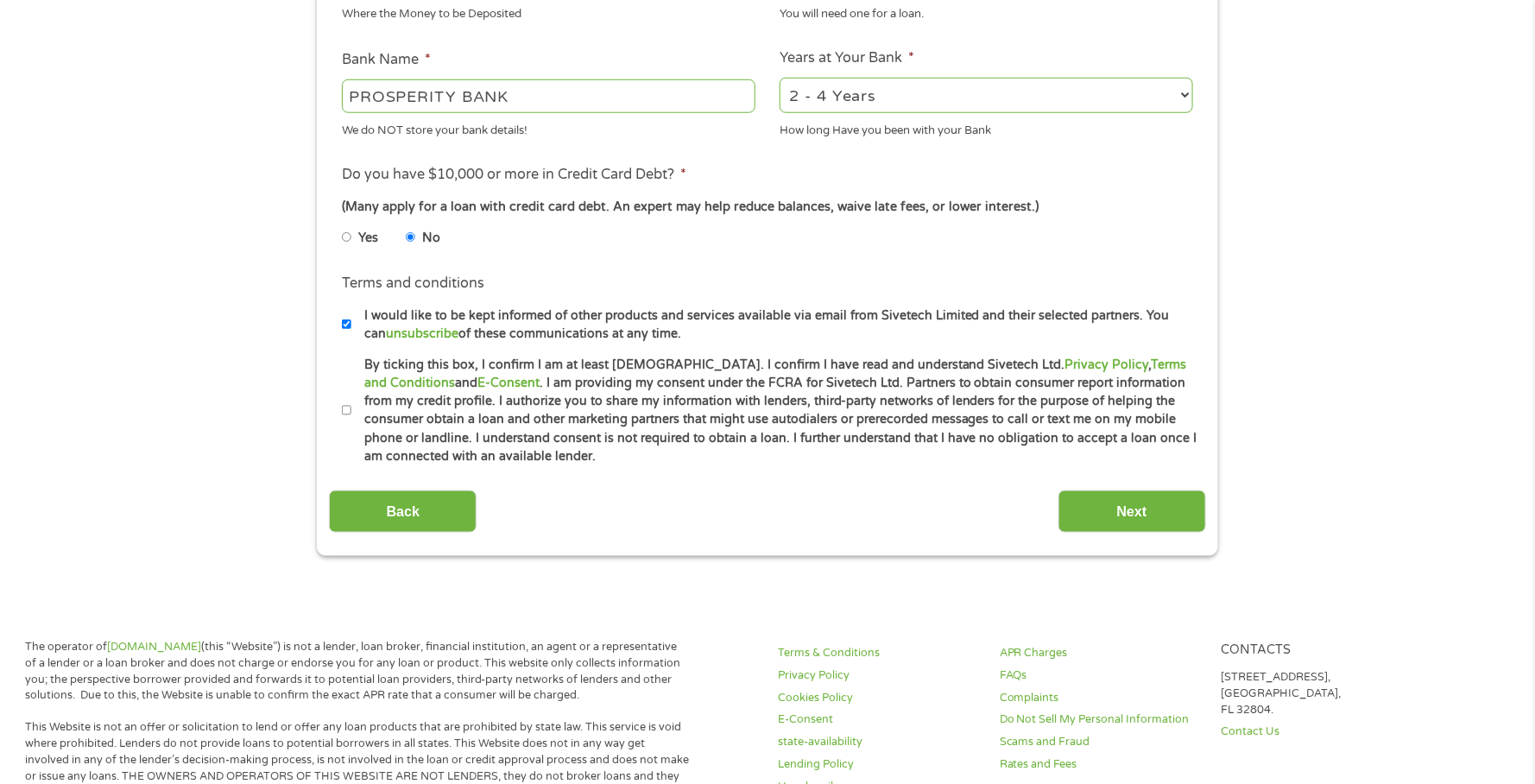
click at [350, 334] on input "I would like to be kept informed of other products and services available via e…" at bounding box center [346, 324] width 10 height 28
checkbox input "false"
click at [350, 422] on input "By ticking this box, I confirm I am at least [DEMOGRAPHIC_DATA]. I confirm I ha…" at bounding box center [346, 410] width 10 height 28
checkbox input "true"
click at [1133, 532] on input "Next" at bounding box center [1133, 512] width 148 height 43
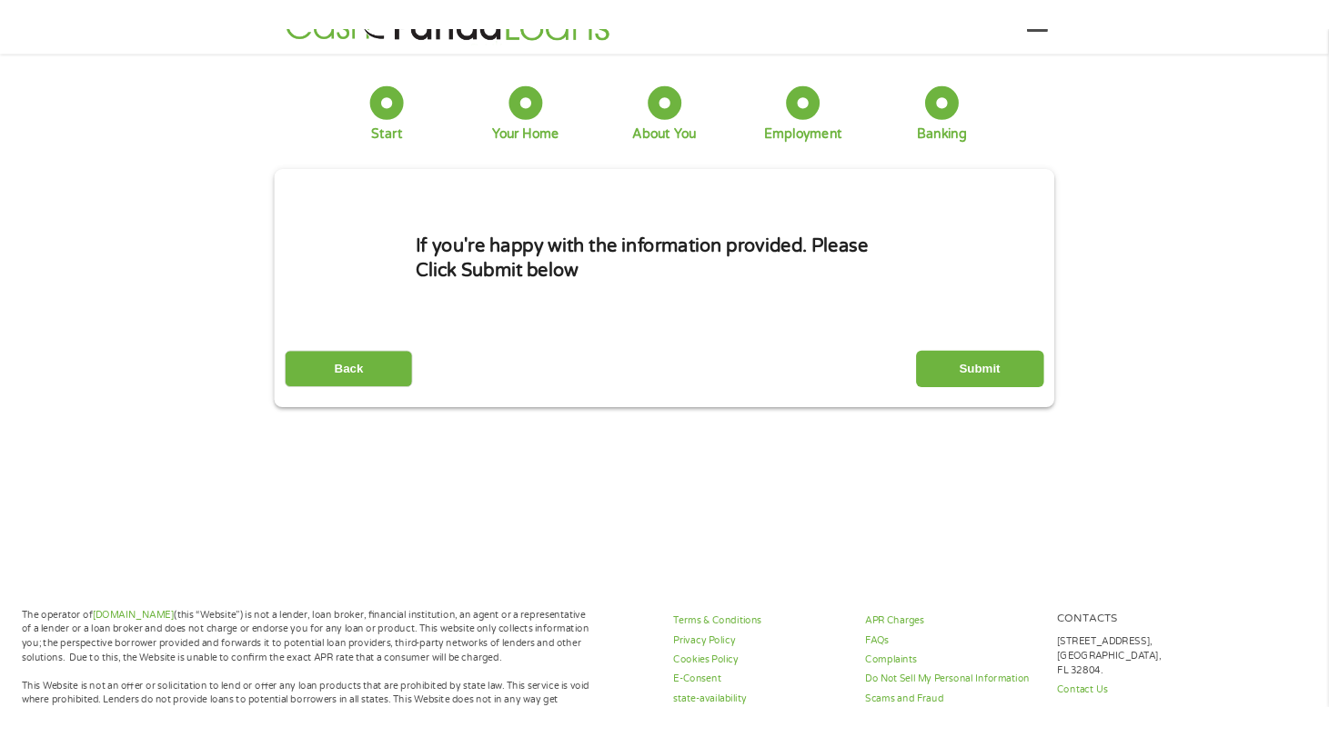
scroll to position [0, 0]
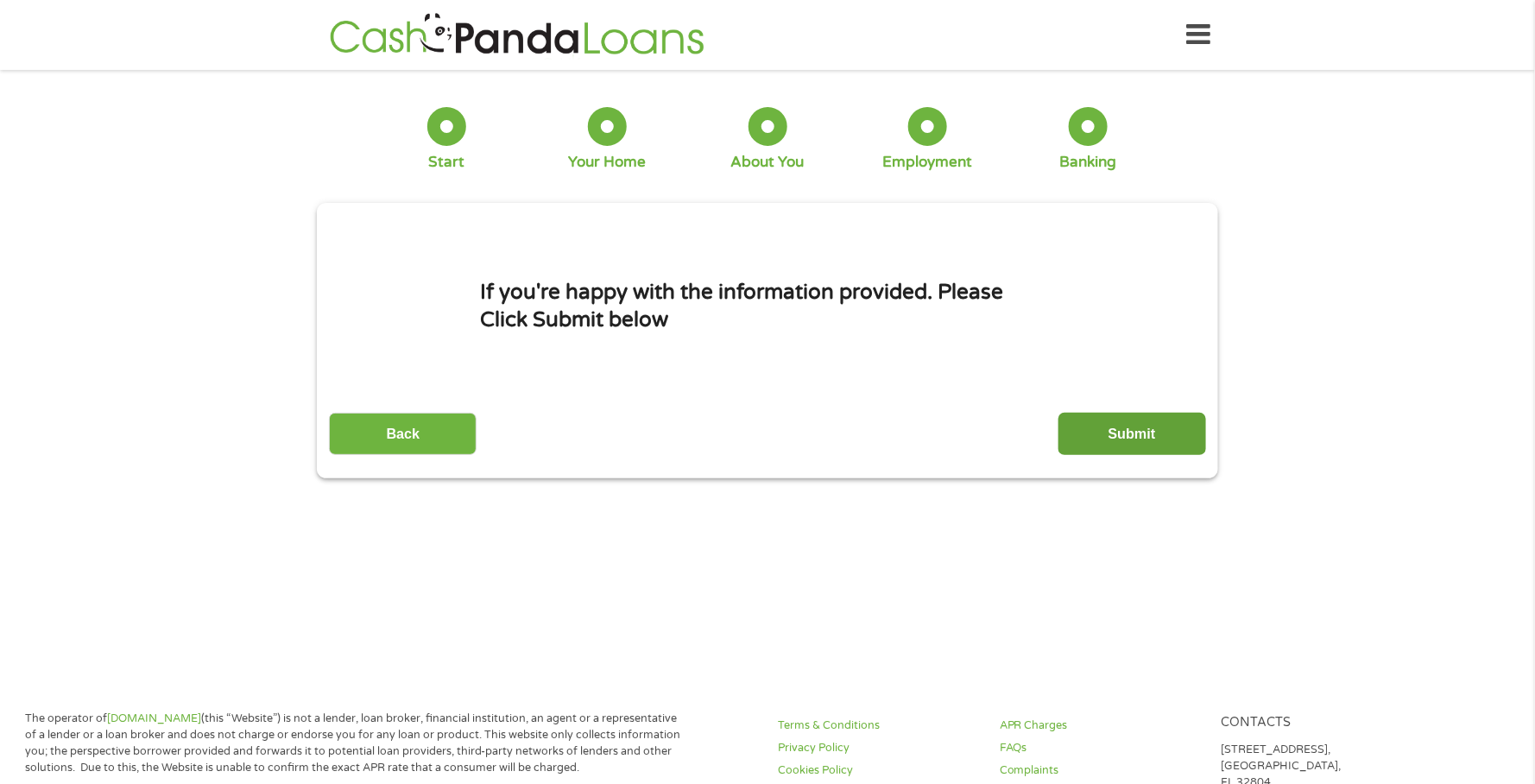
click at [1157, 434] on input "Submit" at bounding box center [1133, 434] width 148 height 43
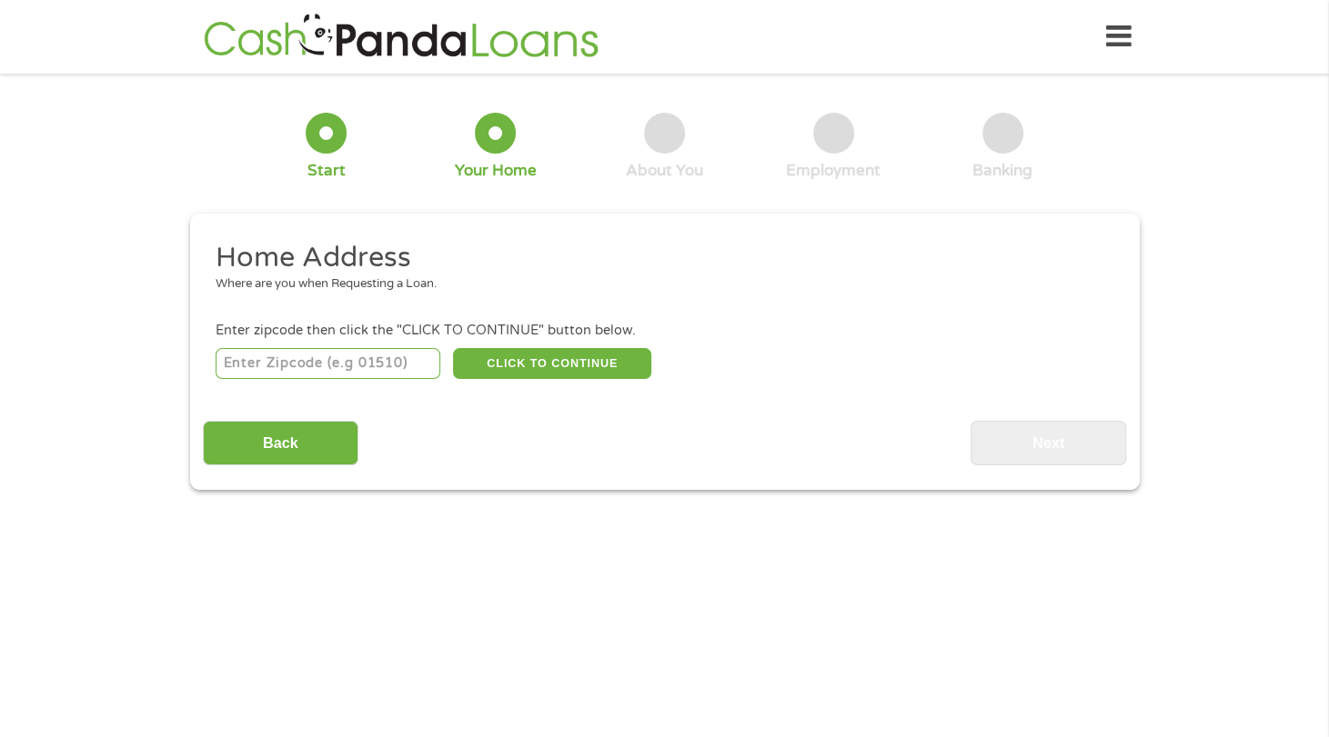
scroll to position [6, 7]
click at [337, 374] on input "number" at bounding box center [328, 363] width 225 height 31
type input "78416"
select select "[US_STATE]"
click at [592, 365] on button "CLICK TO CONTINUE" at bounding box center [552, 363] width 198 height 31
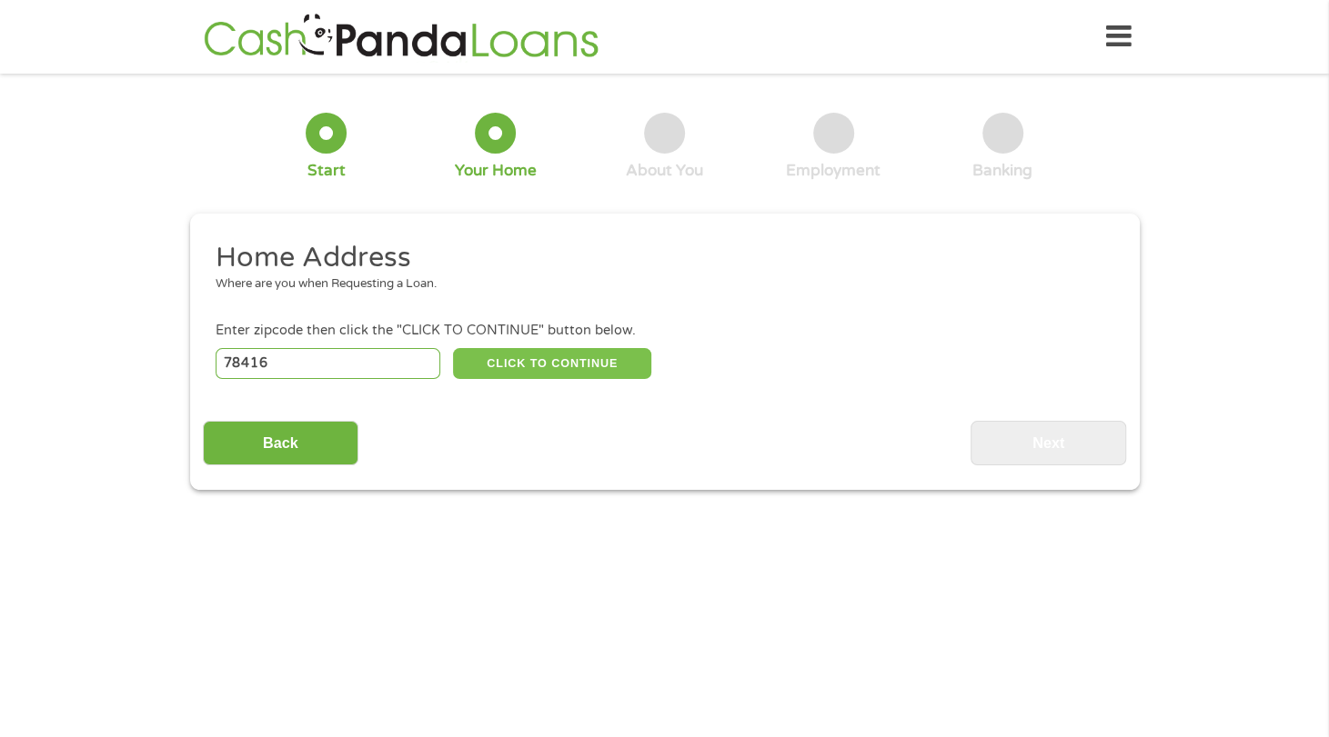
type input "78416"
type input "[DATE]"
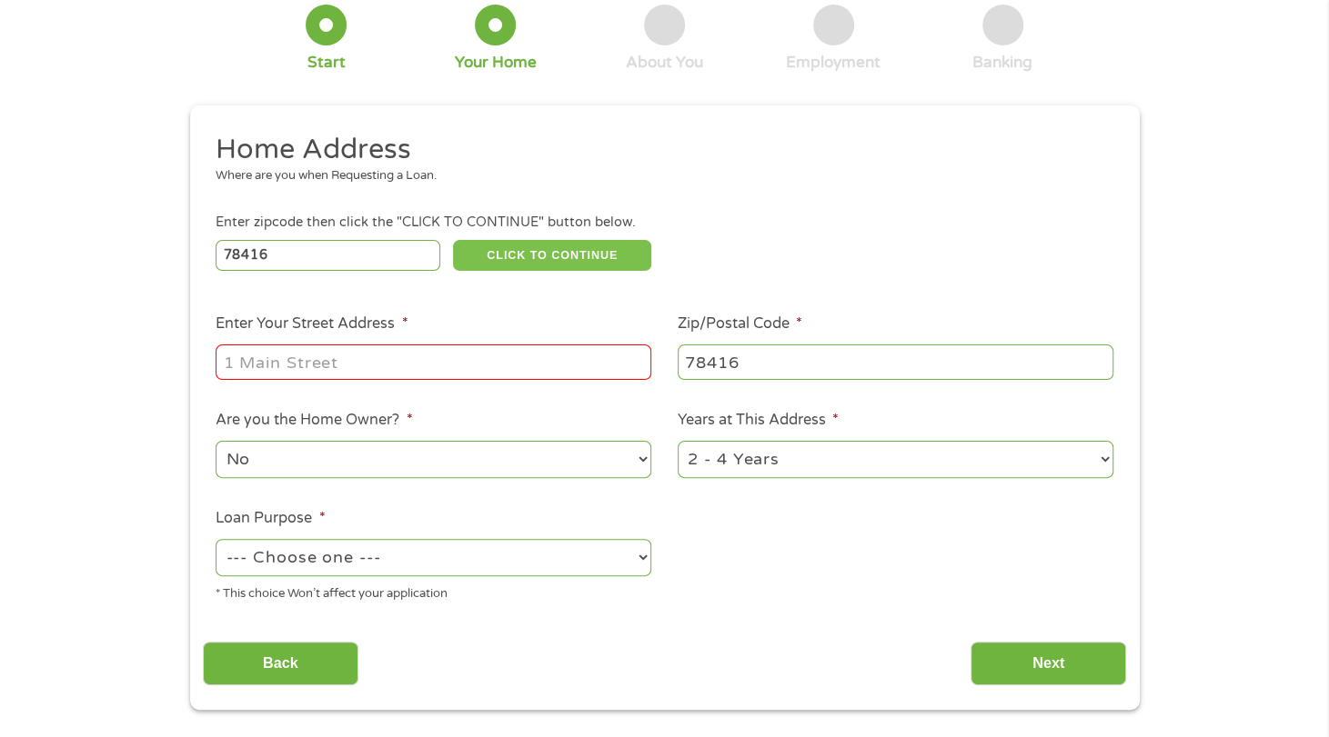
scroll to position [145, 0]
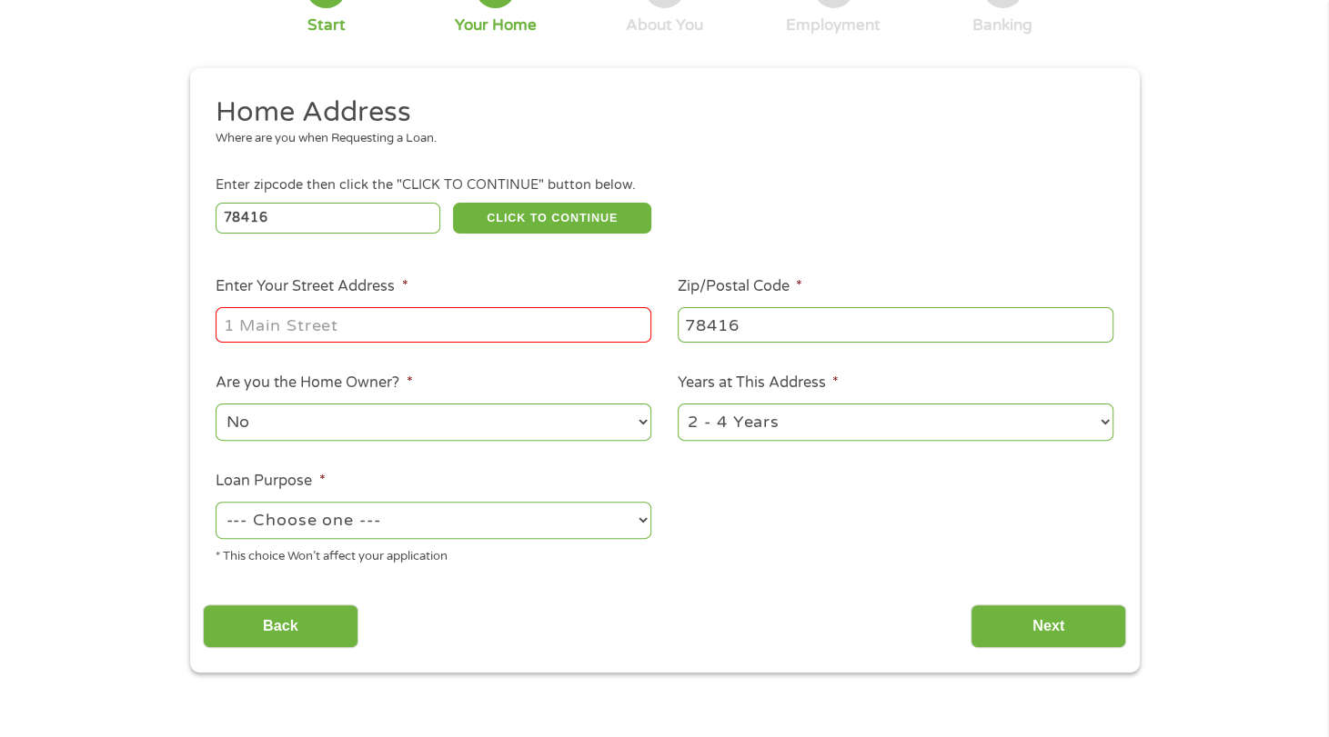
click at [337, 333] on input "Enter Your Street Address *" at bounding box center [434, 324] width 436 height 35
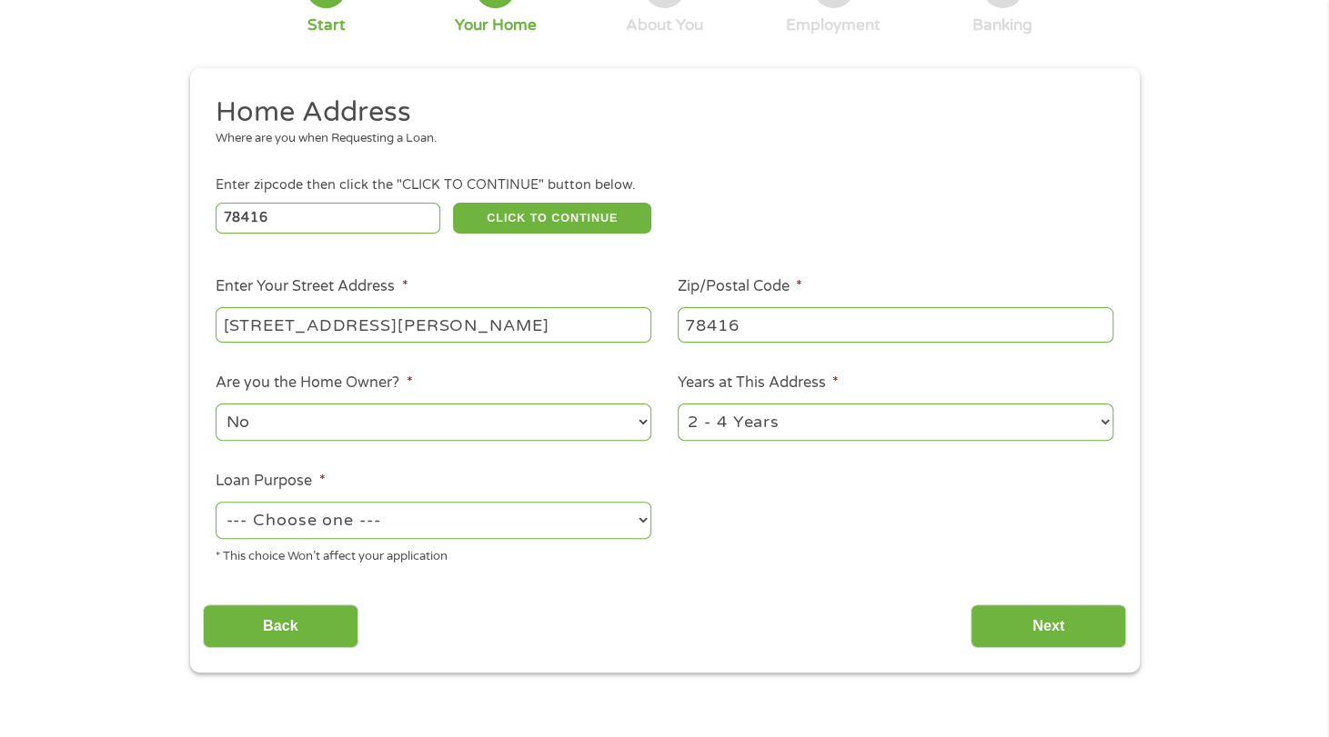
type input "[STREET_ADDRESS][PERSON_NAME]"
click at [838, 539] on ul "Home Address Where are you when Requesting a Loan. Enter zipcode then click the…" at bounding box center [664, 338] width 923 height 486
click at [641, 531] on select "--- Choose one --- Pay Bills Debt Consolidation Home Improvement Major Purchase…" at bounding box center [434, 520] width 436 height 37
select select "paybills"
click at [216, 509] on select "--- Choose one --- Pay Bills Debt Consolidation Home Improvement Major Purchase…" at bounding box center [434, 520] width 436 height 37
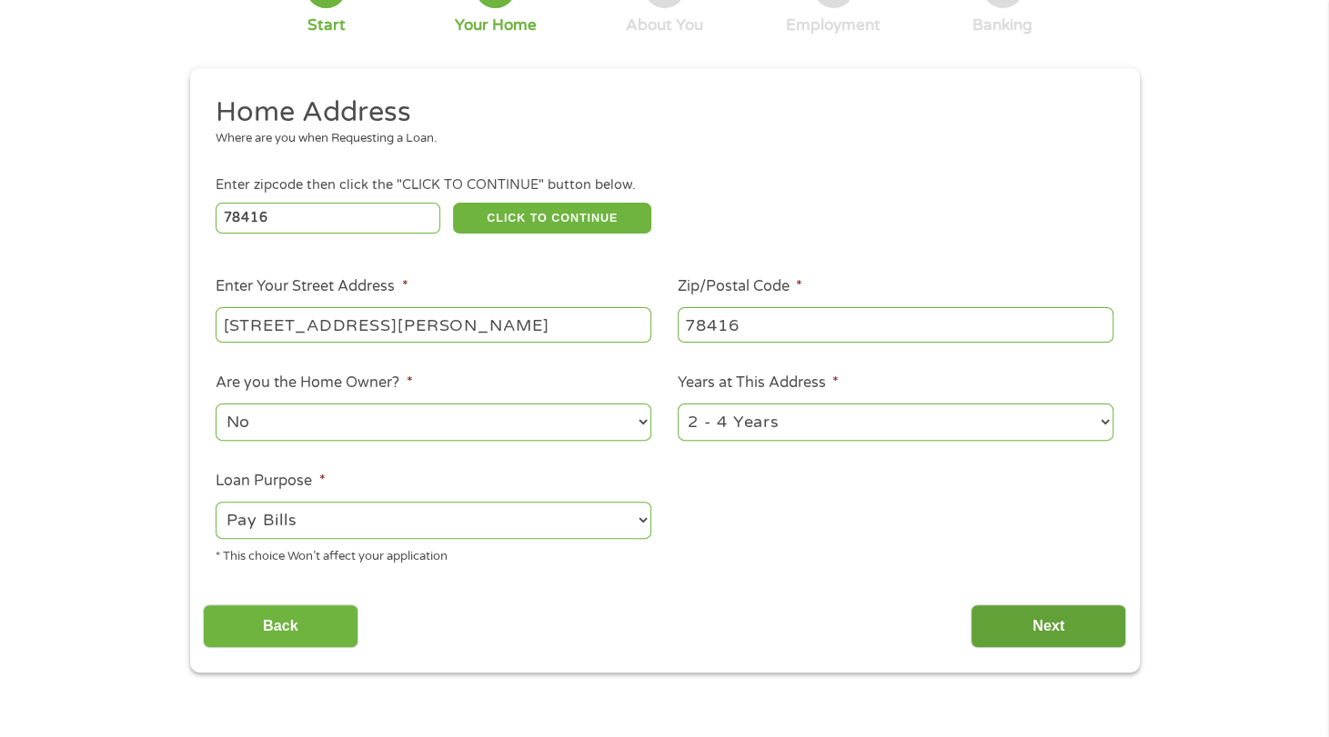
click at [1060, 633] on input "Next" at bounding box center [1048, 627] width 156 height 45
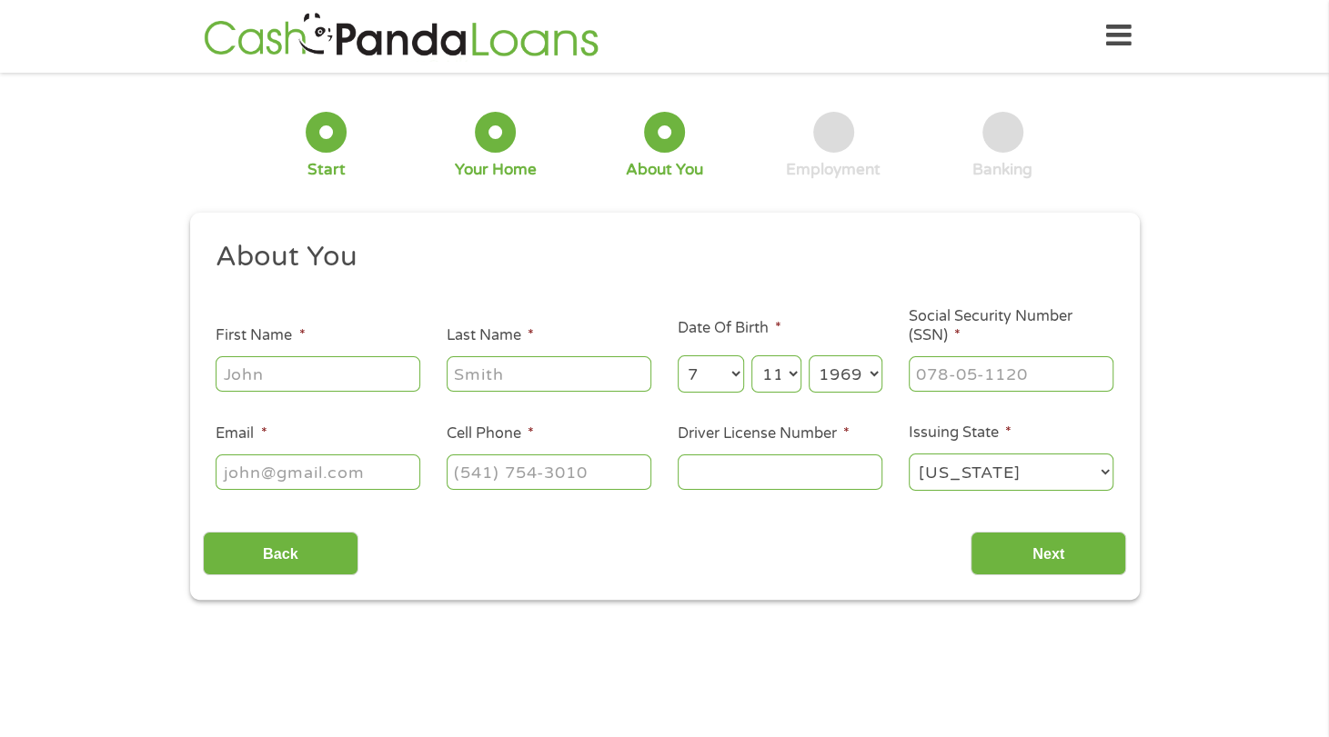
scroll to position [0, 0]
click at [301, 384] on input "First Name *" at bounding box center [318, 374] width 205 height 35
type input "[PERSON_NAME]"
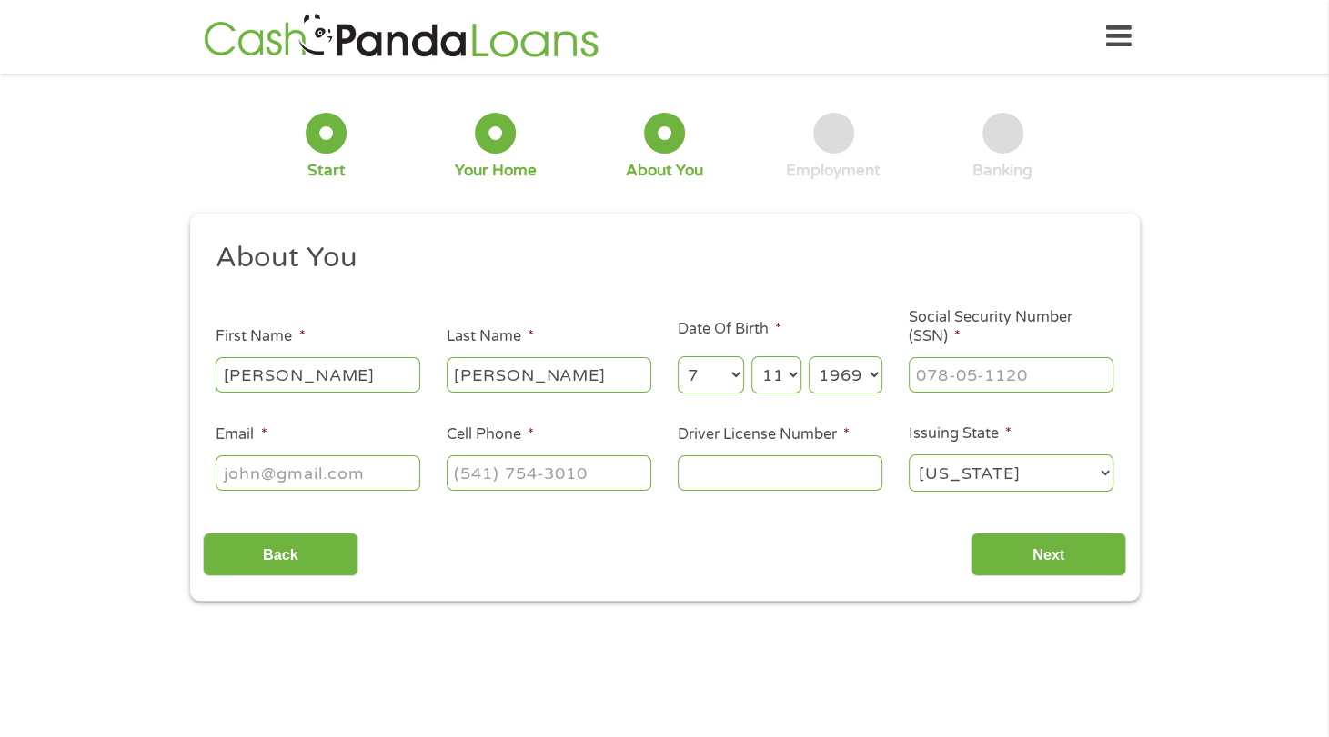
type input "[EMAIL_ADDRESS][DOMAIN_NAME]"
type input "[PHONE_NUMBER]"
click at [846, 372] on select "Year [DATE] 2006 2005 2004 2003 2002 2001 2000 1999 1998 1997 1996 1995 1994 19…" at bounding box center [845, 374] width 74 height 37
click at [956, 386] on input "___-__-____" at bounding box center [1010, 374] width 205 height 35
click at [917, 375] on input "___-__-____" at bounding box center [1010, 374] width 205 height 35
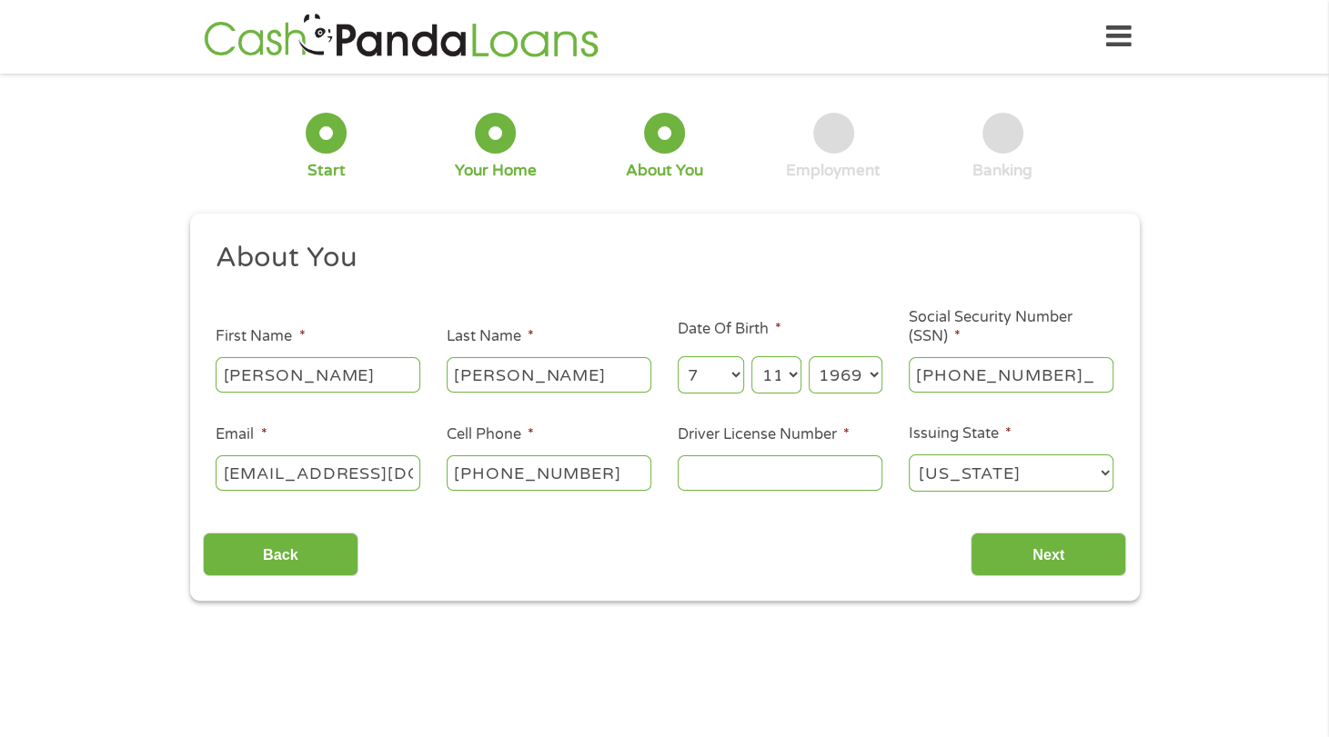
type input "463-71-1982"
type input "BLUESPRIN(361) 299-[EMAIL_ADDRESS][DOMAIN_NAME]"
type input "(___) ___-____"
click at [377, 475] on input "BLUESPRIN(361) 299-[EMAIL_ADDRESS][DOMAIN_NAME]" at bounding box center [318, 473] width 205 height 35
click at [407, 477] on input "BLUESPRIN(361) 299-[EMAIL_ADDRESS][DOMAIN_NAME]" at bounding box center [318, 473] width 205 height 35
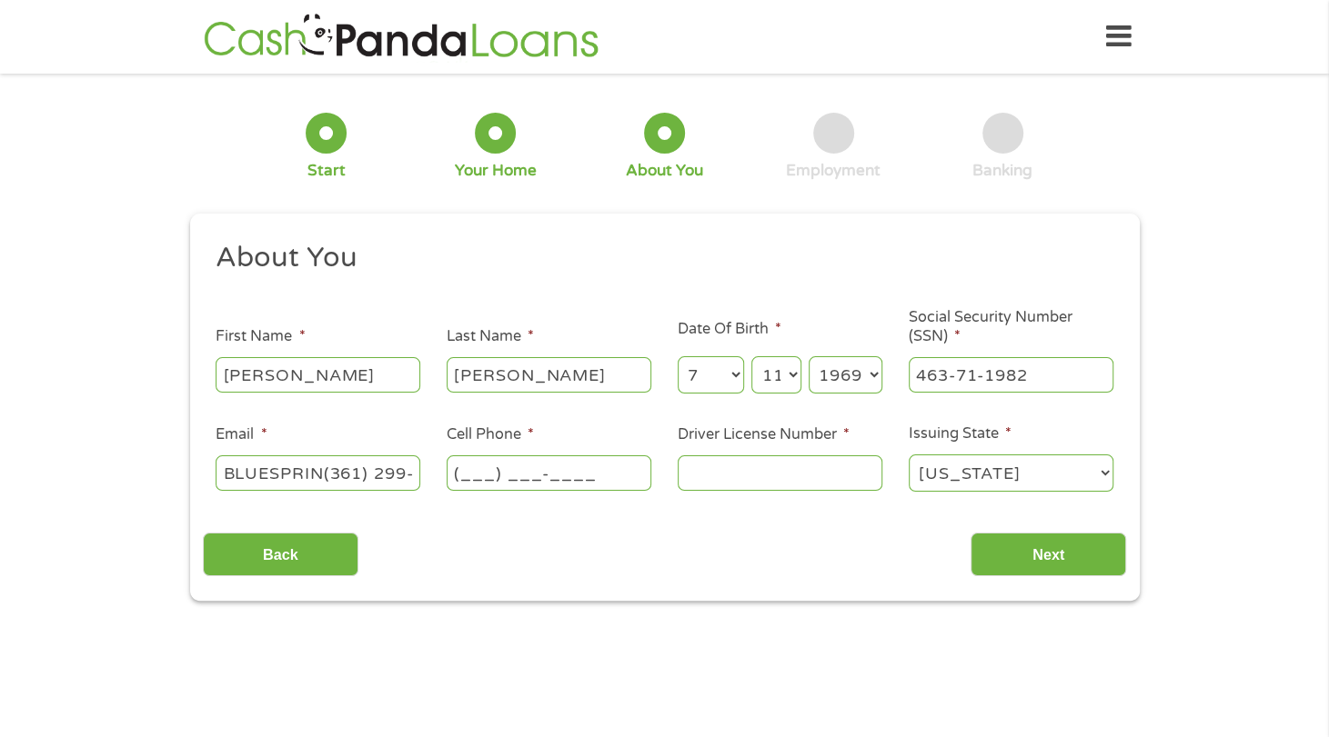
type input "[EMAIL_ADDRESS][DOMAIN_NAME]"
click at [460, 474] on input "(___) ___-____" at bounding box center [549, 473] width 205 height 35
type input "[PHONE_NUMBER]"
click at [767, 474] on input "Driver License Number *" at bounding box center [779, 473] width 205 height 35
type input "1"
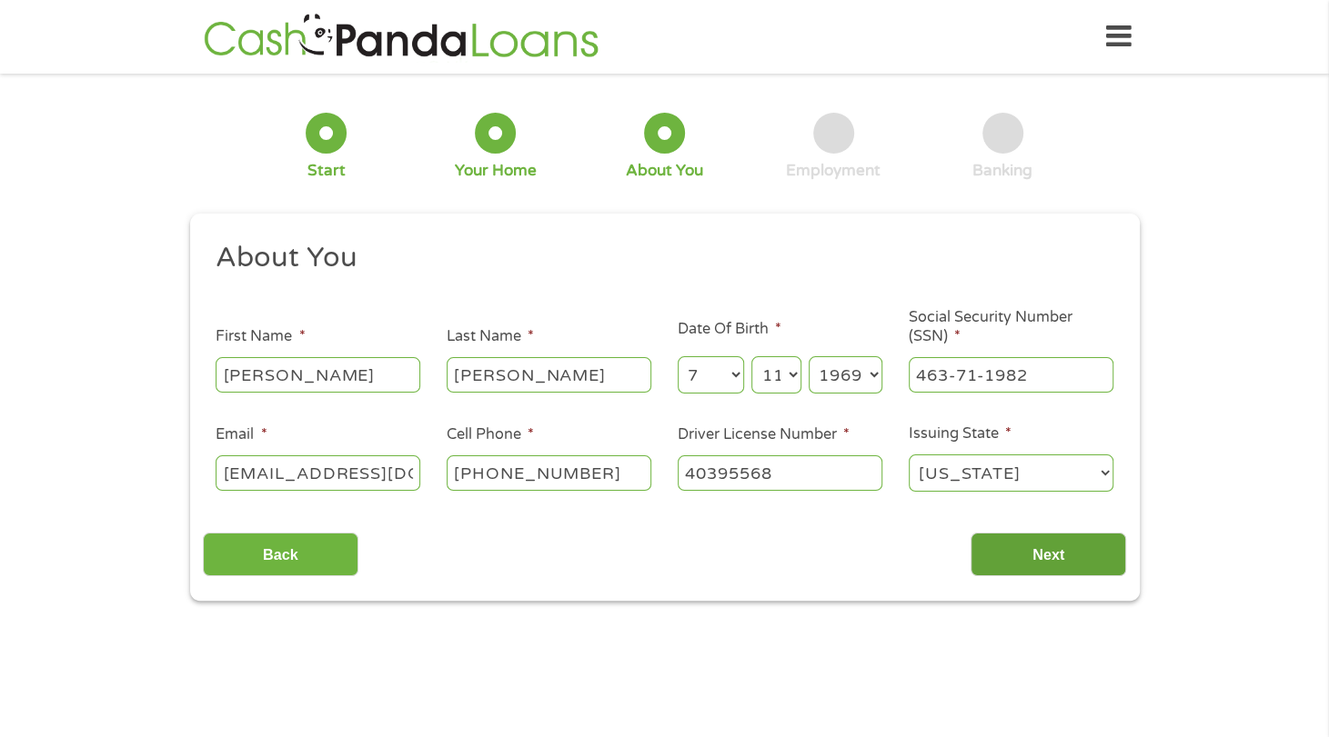
type input "40395568"
click at [1056, 556] on input "Next" at bounding box center [1048, 555] width 156 height 45
click at [1022, 557] on input "Next" at bounding box center [1048, 555] width 156 height 45
click at [1050, 540] on input "Next" at bounding box center [1048, 555] width 156 height 45
click at [1030, 558] on input "Next" at bounding box center [1048, 555] width 156 height 45
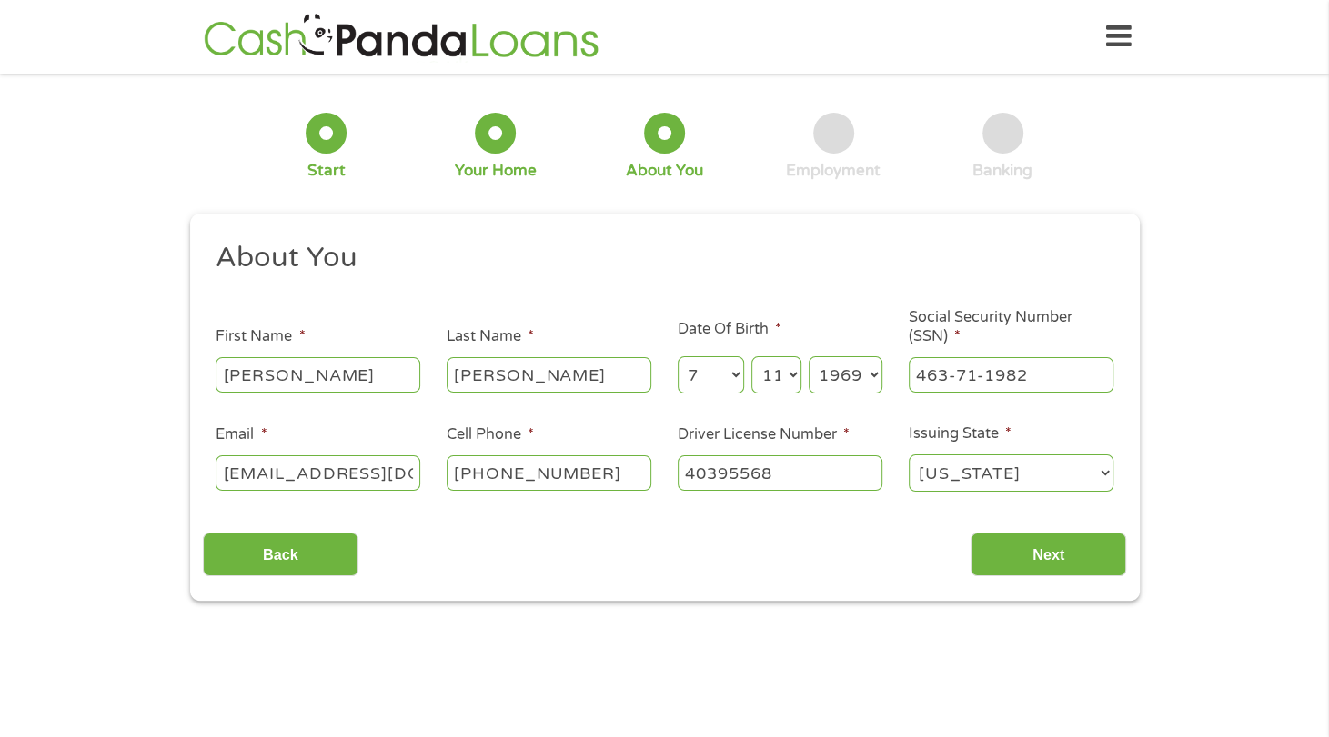
scroll to position [6, 7]
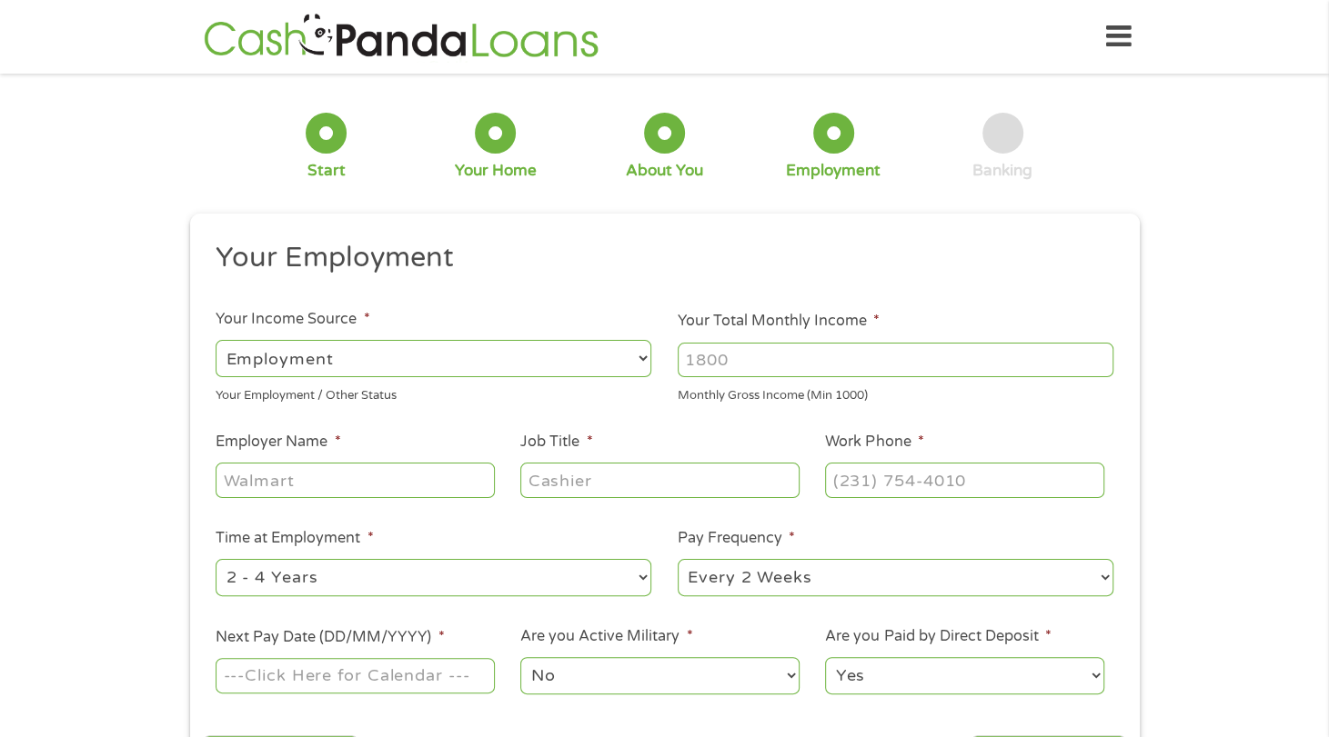
click at [587, 366] on select "--- Choose one --- Employment [DEMOGRAPHIC_DATA] Benefits" at bounding box center [434, 358] width 436 height 37
select select "benefits"
click at [216, 340] on select "--- Choose one --- Employment [DEMOGRAPHIC_DATA] Benefits" at bounding box center [434, 358] width 436 height 37
type input "Other"
type input "[PHONE_NUMBER]"
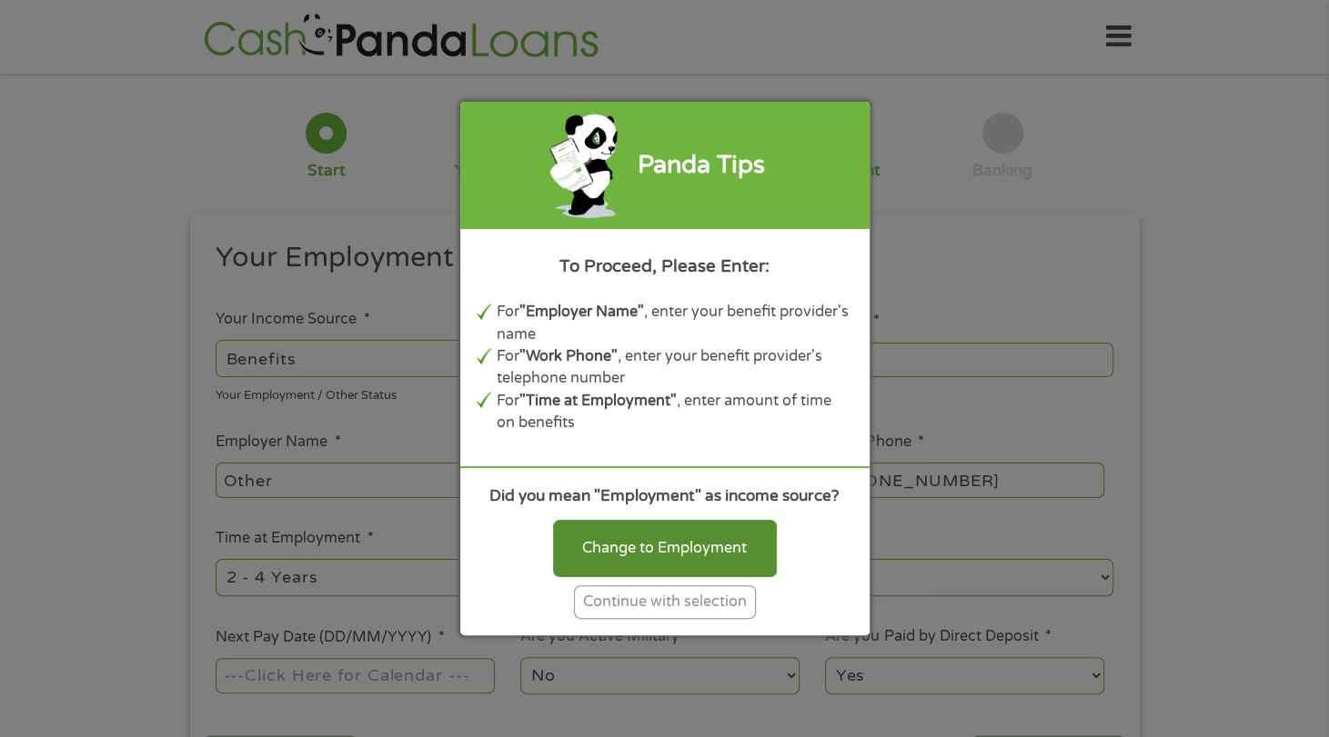
click at [668, 545] on div "Change to Employment" at bounding box center [665, 548] width 224 height 56
select select "fullTime"
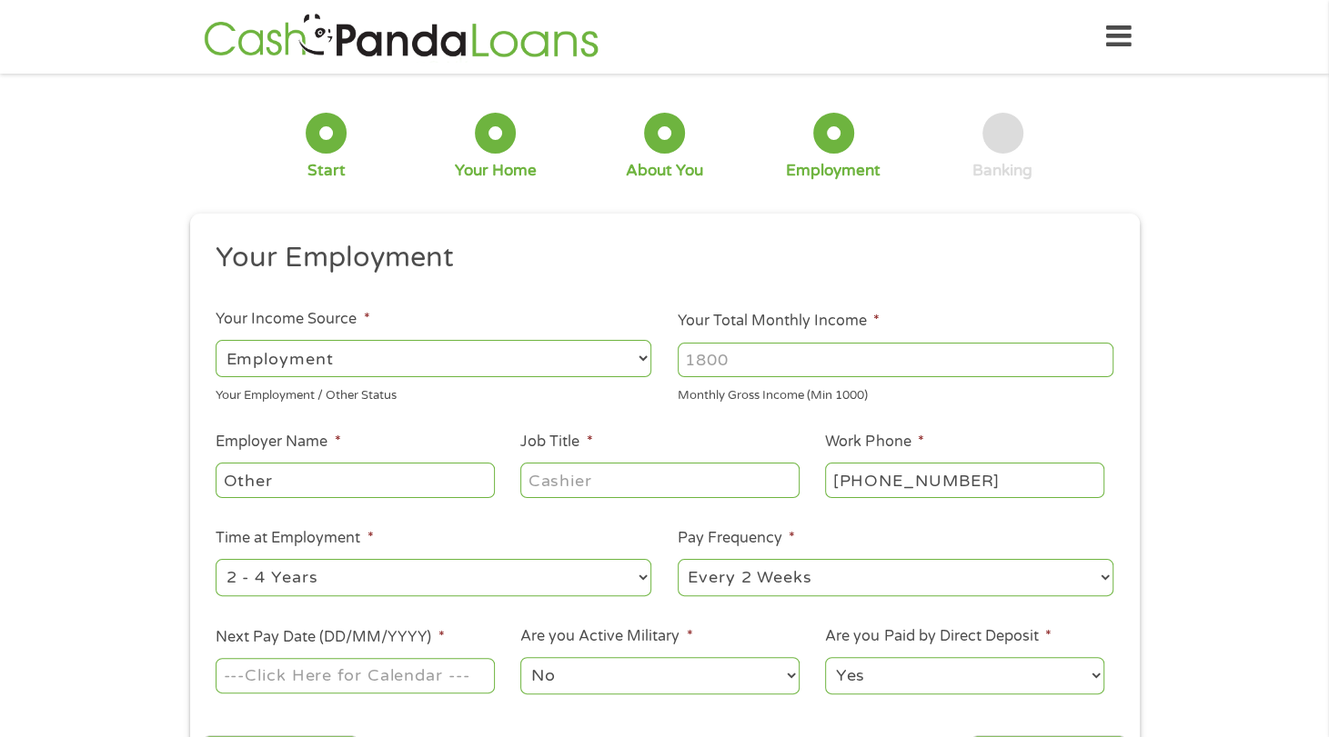
click at [884, 351] on input "Your Total Monthly Income *" at bounding box center [895, 360] width 436 height 35
type input "1000"
click at [377, 484] on input "Other" at bounding box center [355, 480] width 278 height 35
type input "O"
type input "SSI"
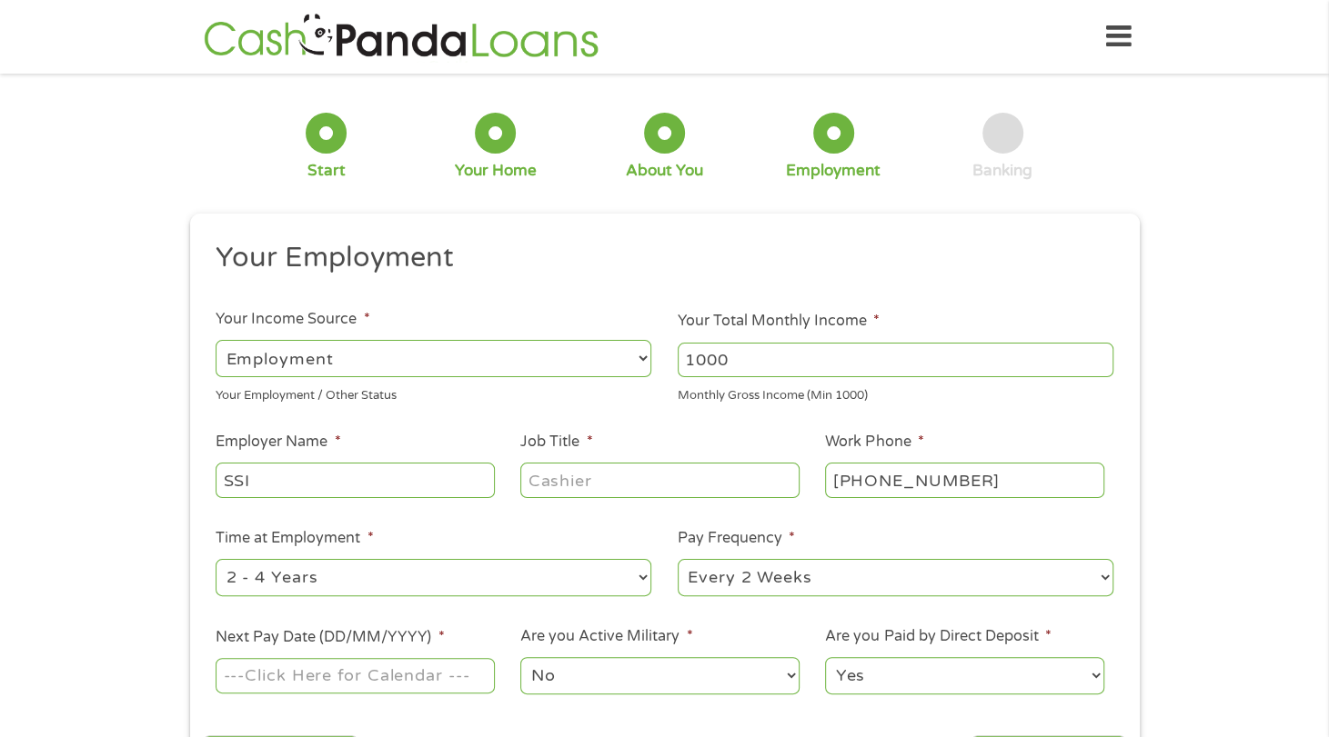
click at [629, 483] on input "Job Title *" at bounding box center [659, 480] width 278 height 35
type input "S"
type input "DISABLED"
click at [1105, 574] on select "--- Choose one --- Every 2 Weeks Every Week Monthly Semi-Monthly" at bounding box center [895, 577] width 436 height 37
select select "monthly"
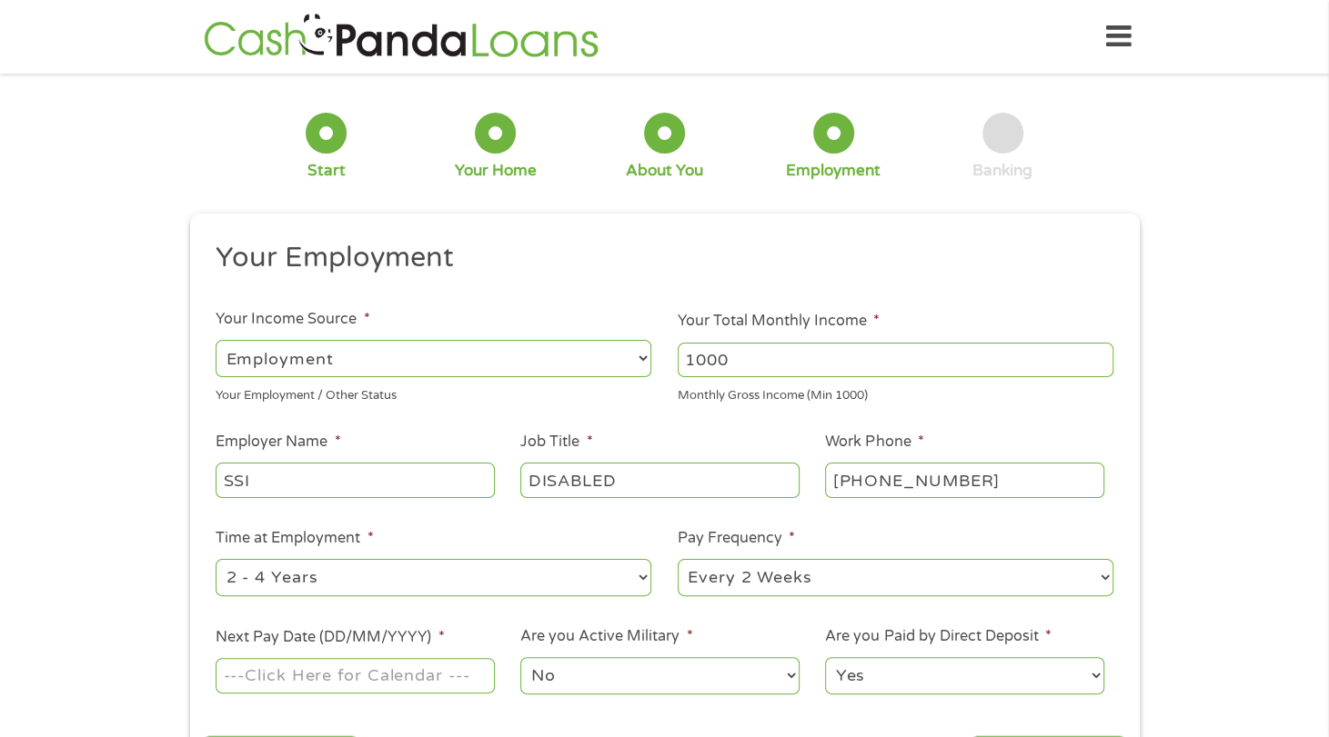
click at [677, 562] on select "--- Choose one --- Every 2 Weeks Every Week Monthly Semi-Monthly" at bounding box center [895, 577] width 436 height 37
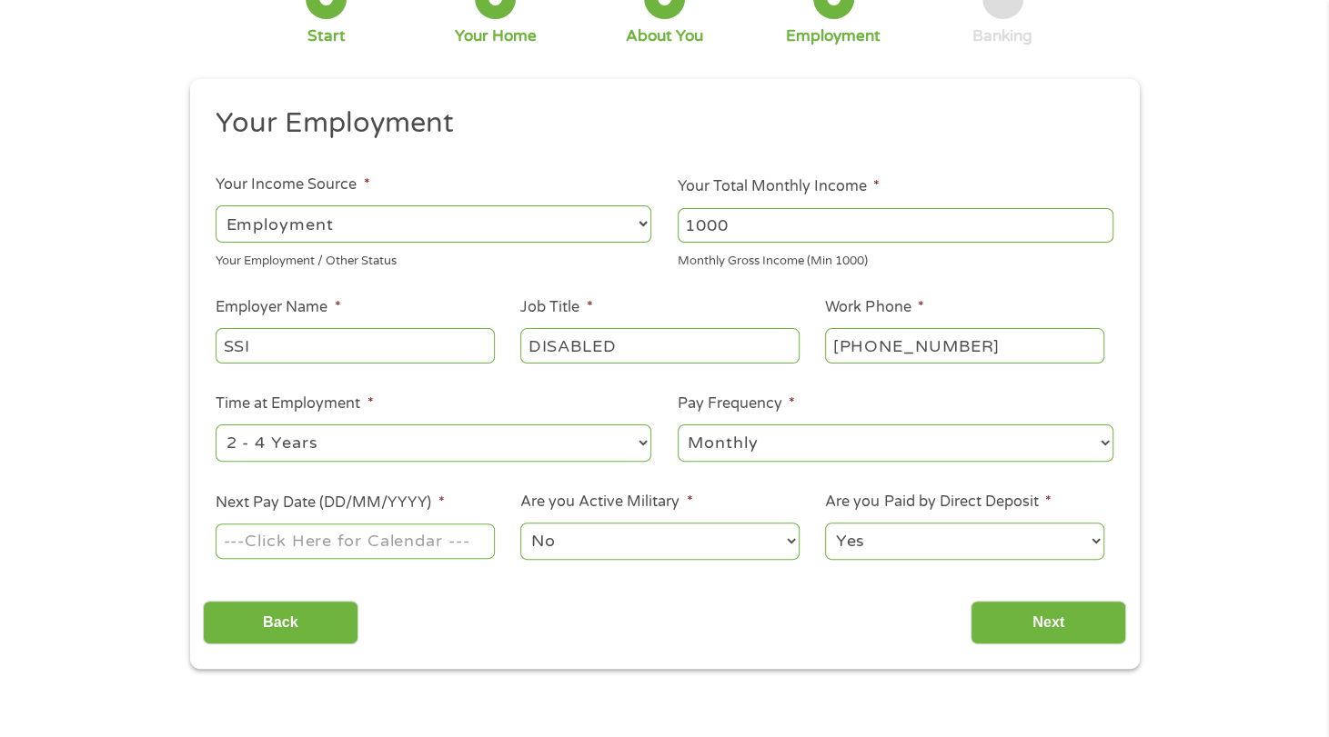
scroll to position [145, 0]
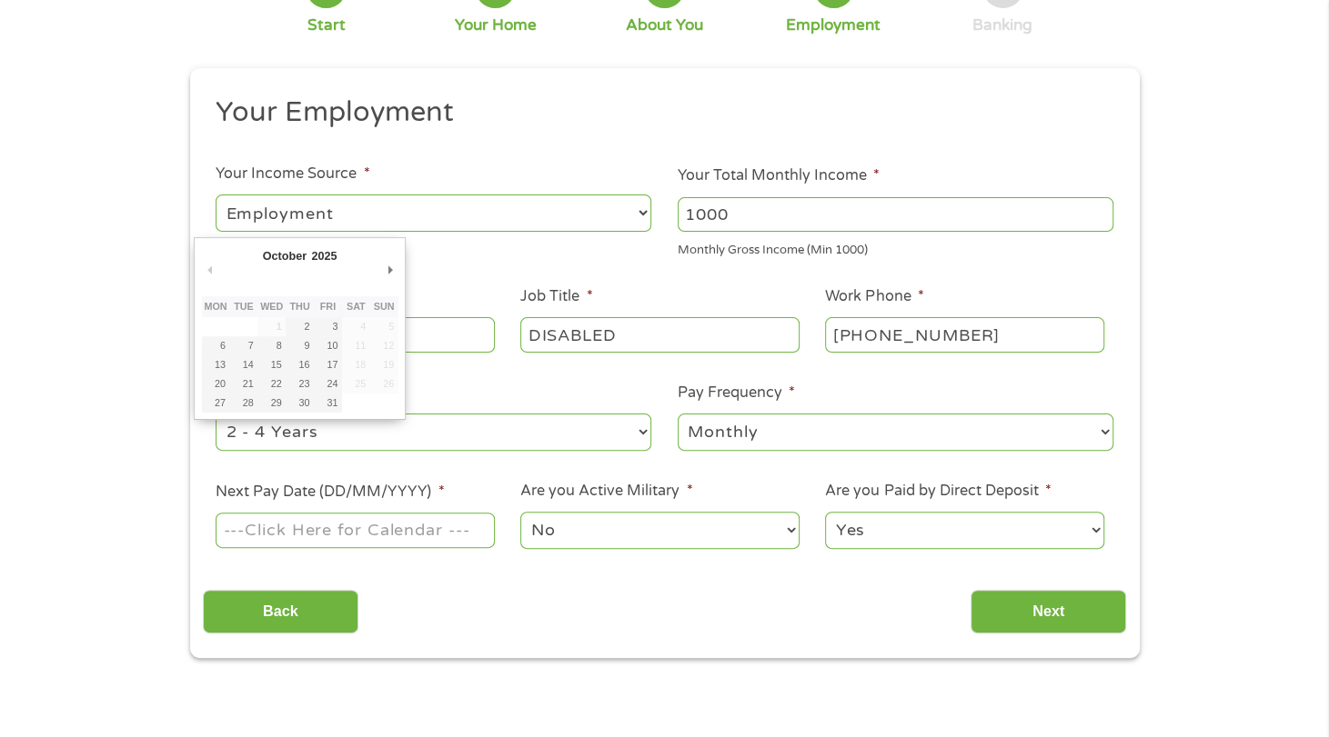
click at [424, 535] on input "Next Pay Date (DD/MM/YYYY) *" at bounding box center [355, 530] width 278 height 35
type input "[DATE]"
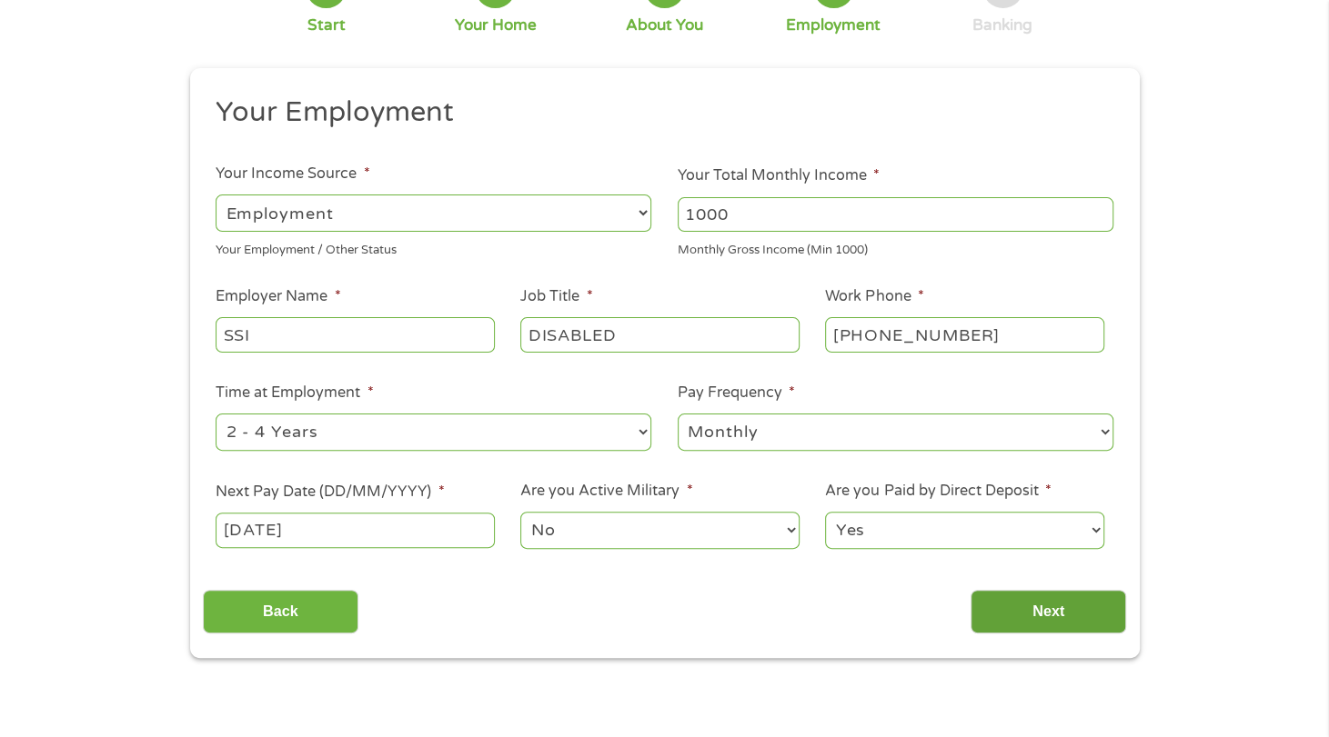
click at [1052, 616] on input "Next" at bounding box center [1048, 612] width 156 height 45
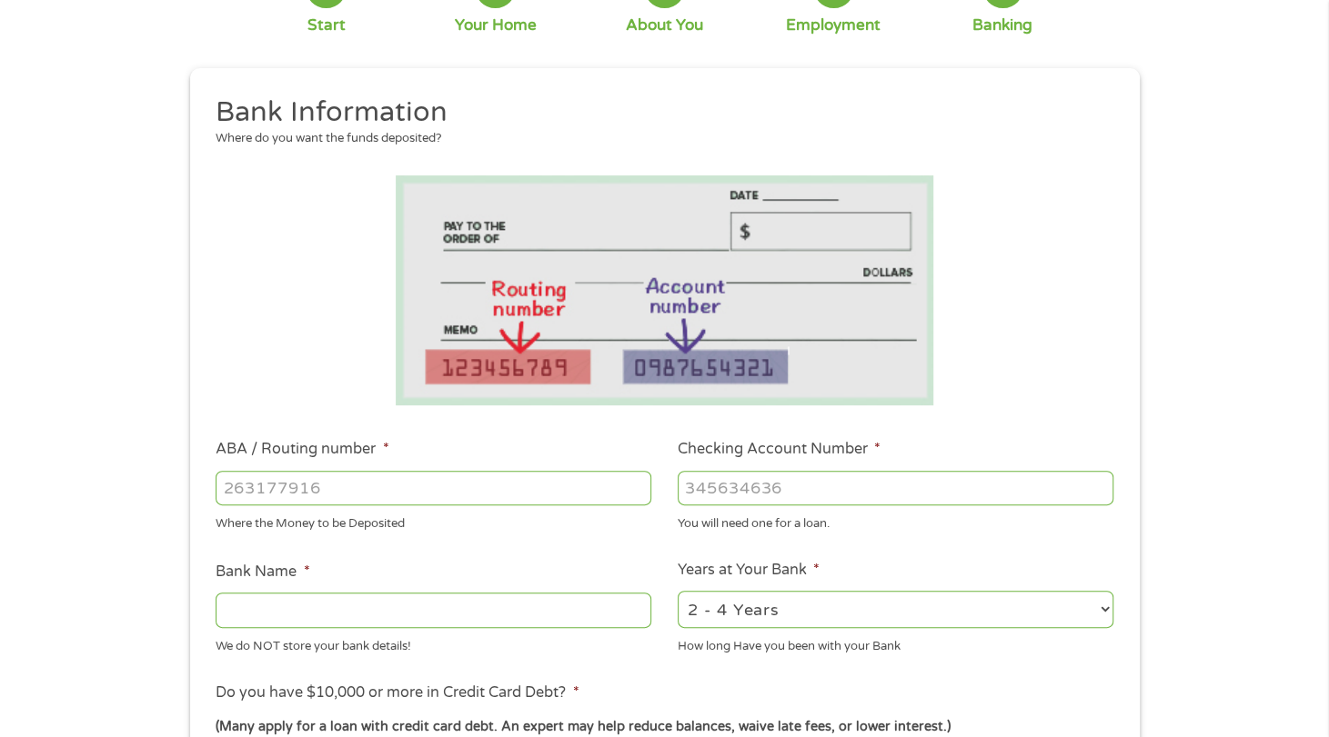
click at [387, 492] on input "ABA / Routing number *" at bounding box center [434, 488] width 436 height 35
type input "113122655"
type input "PROSPERITY BANK"
type input "113122655"
click at [797, 495] on input "Checking Account Number *" at bounding box center [895, 488] width 436 height 35
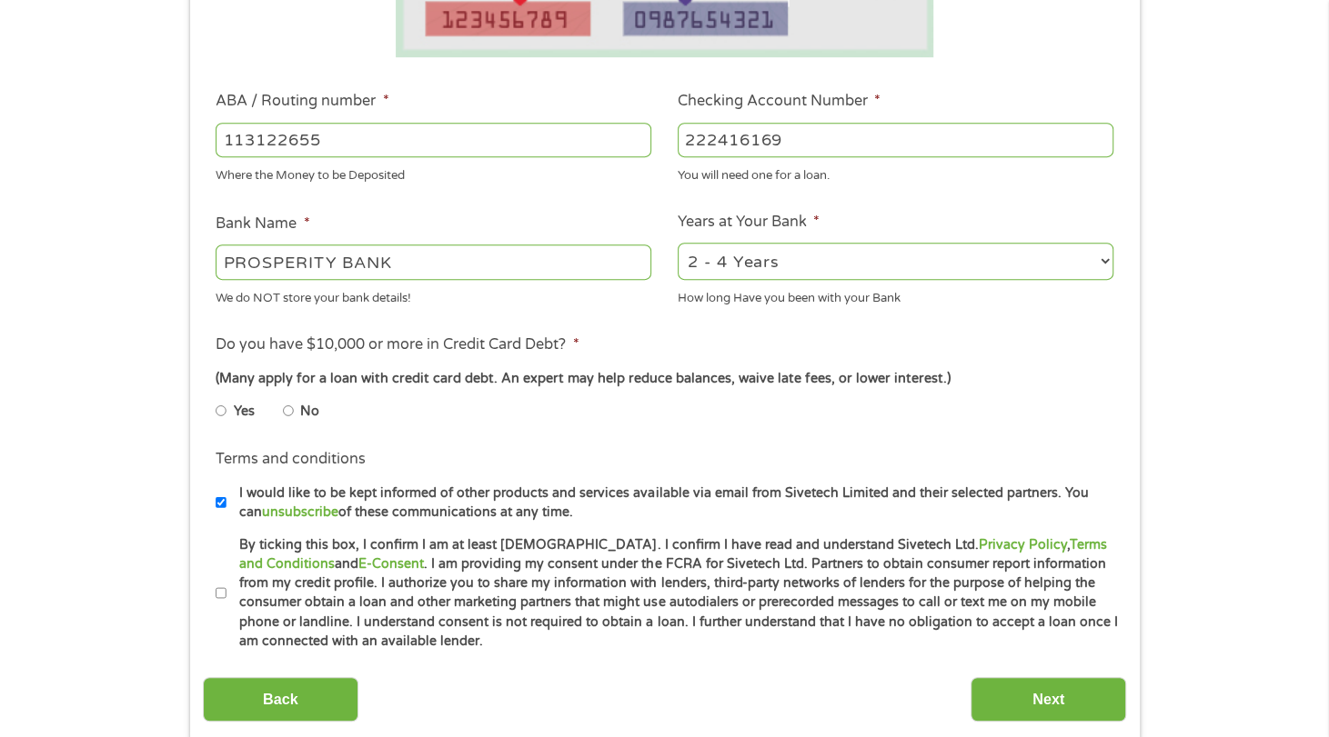
scroll to position [509, 0]
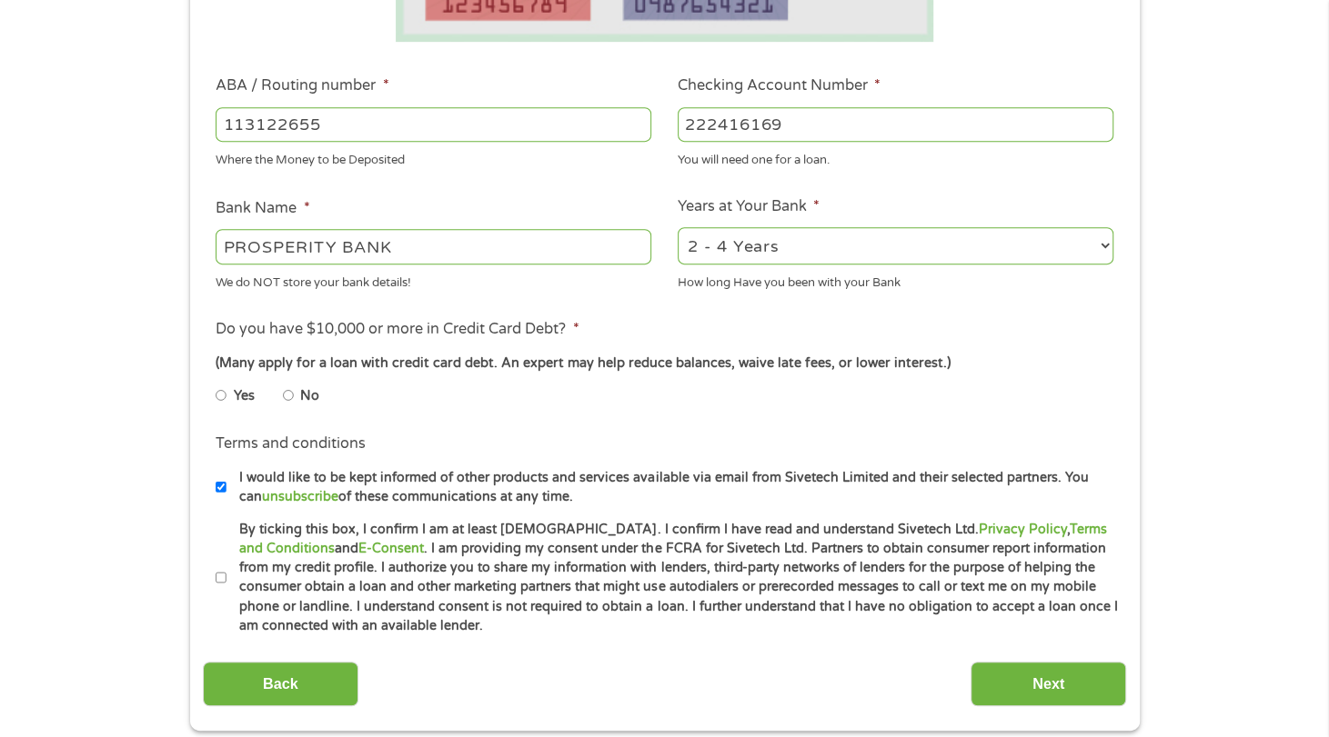
type input "222416169"
click at [287, 405] on input "No" at bounding box center [288, 395] width 11 height 29
radio input "true"
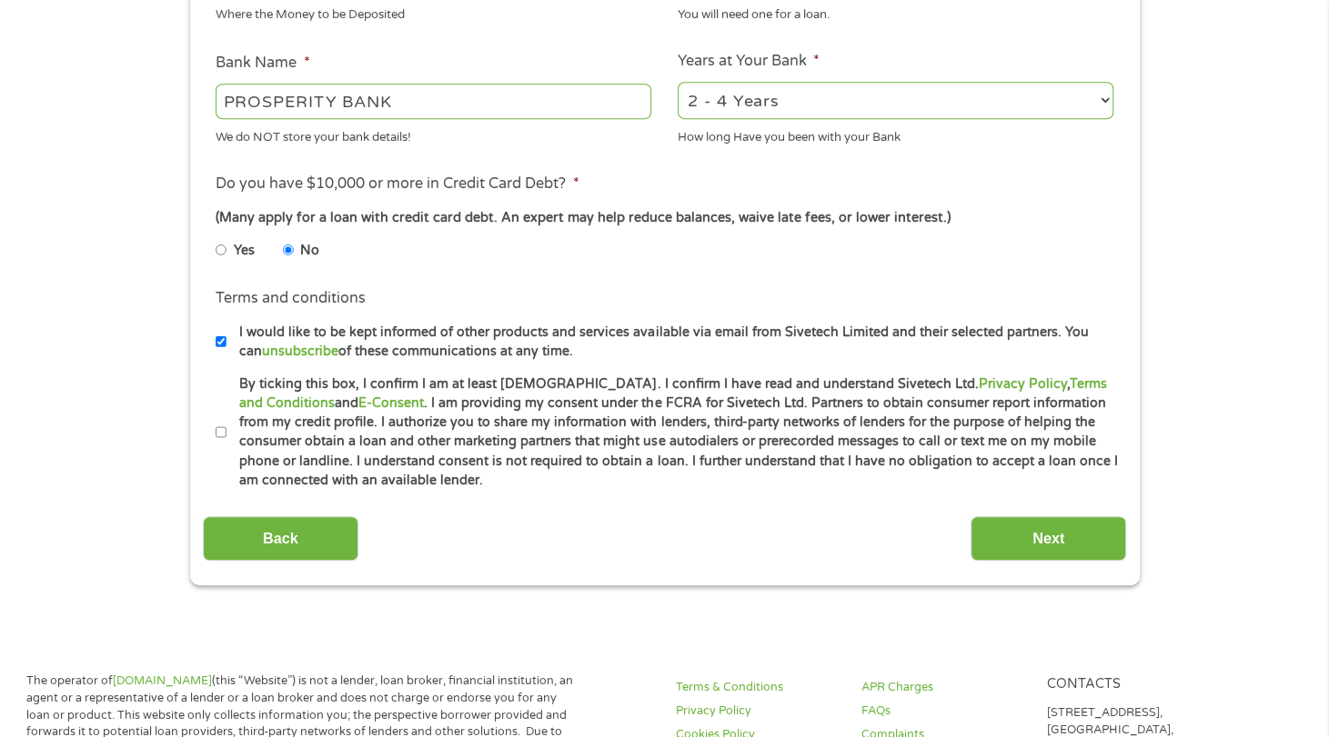
click at [221, 352] on input "I would like to be kept informed of other products and services available via e…" at bounding box center [221, 341] width 11 height 29
checkbox input "false"
click at [221, 447] on input "By ticking this box, I confirm I am at least [DEMOGRAPHIC_DATA]. I confirm I ha…" at bounding box center [221, 432] width 11 height 29
checkbox input "true"
click at [1069, 561] on input "Next" at bounding box center [1048, 539] width 156 height 45
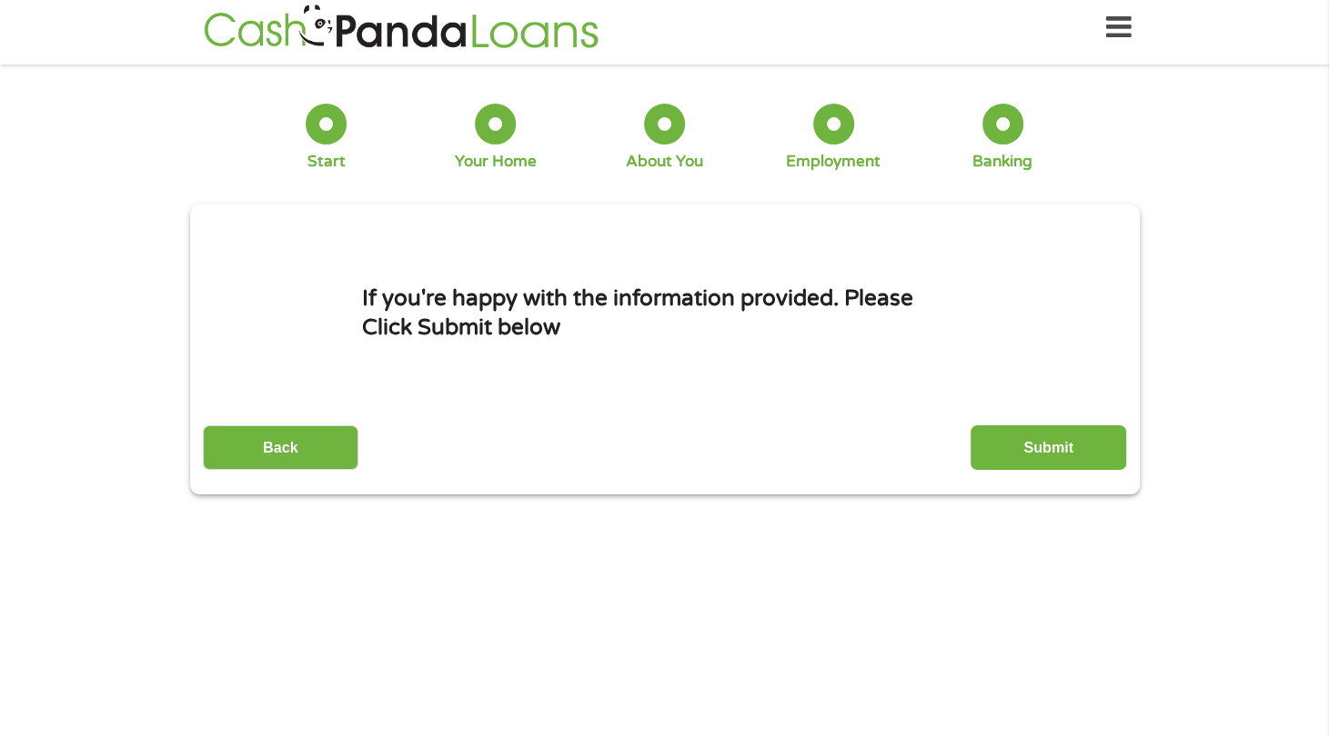
scroll to position [0, 0]
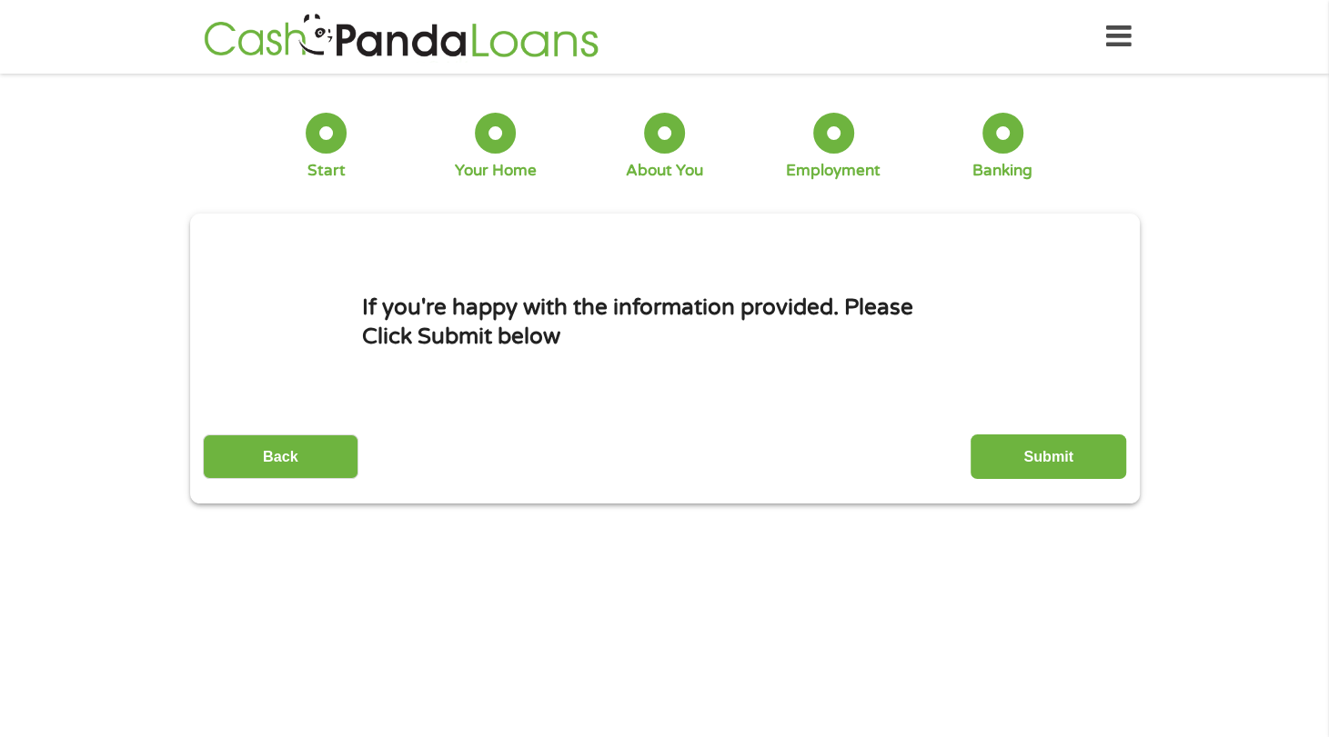
click at [1065, 460] on input "Submit" at bounding box center [1048, 457] width 156 height 45
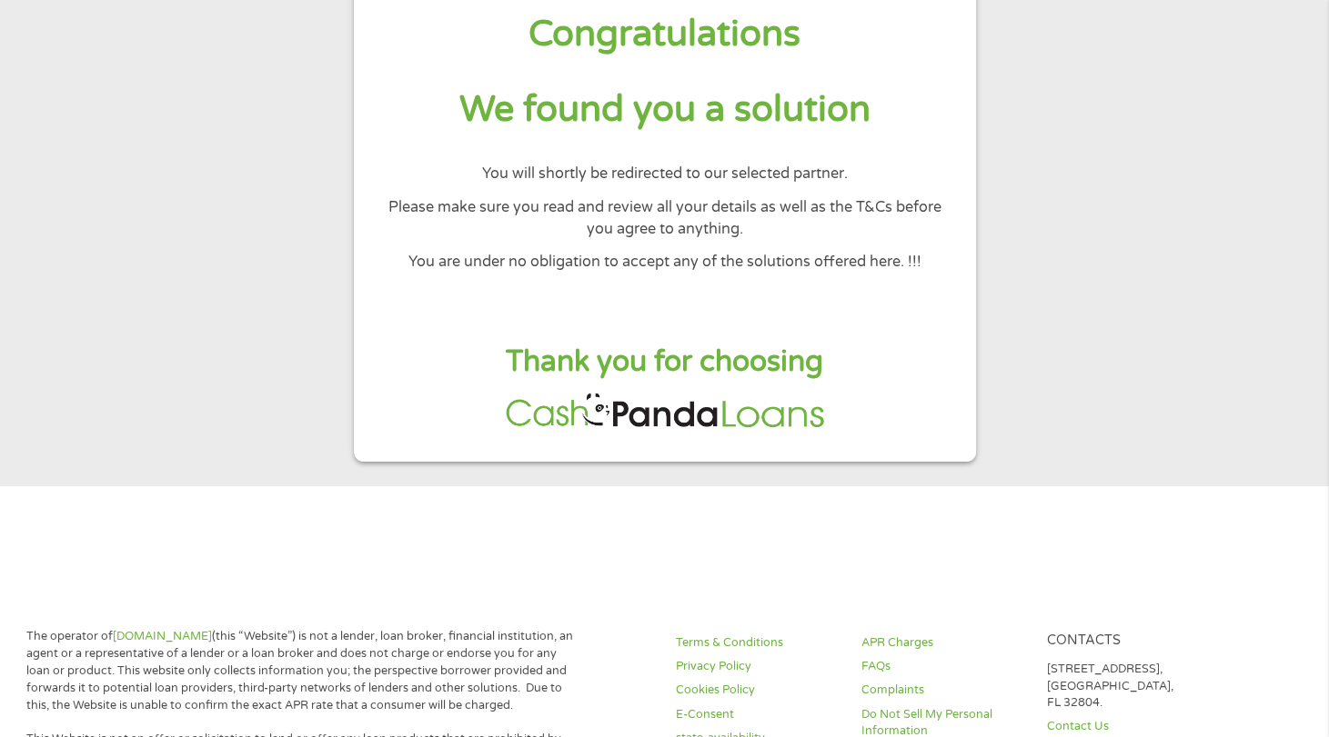
scroll to position [145, 0]
